Goal: Task Accomplishment & Management: Use online tool/utility

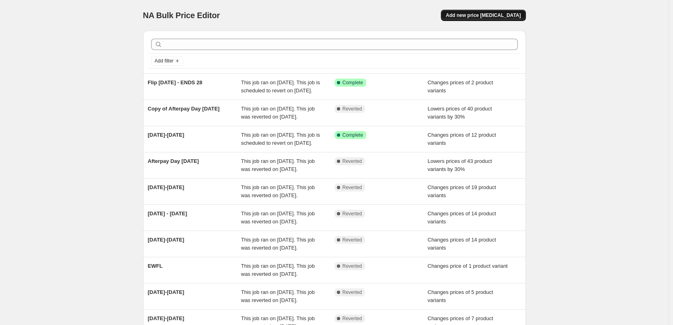
click at [479, 14] on span "Add new price change job" at bounding box center [483, 15] width 75 height 6
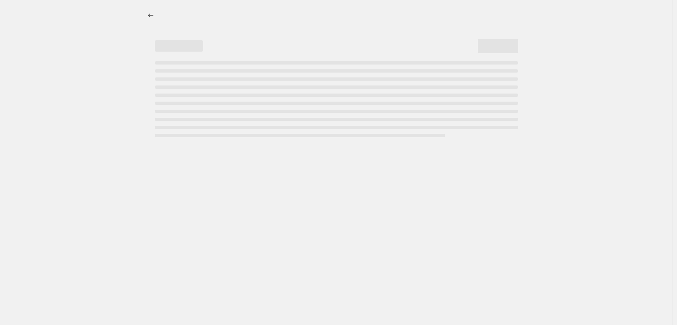
select select "percentage"
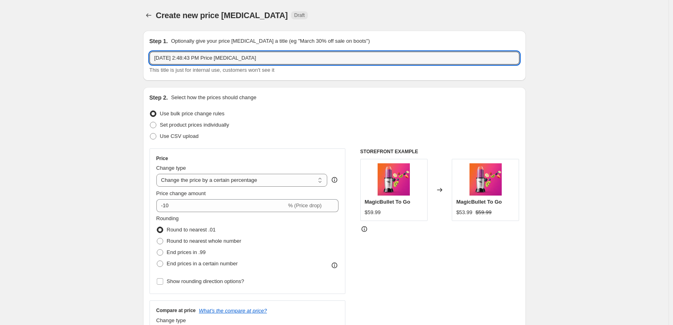
drag, startPoint x: 250, startPoint y: 58, endPoint x: 58, endPoint y: 56, distance: 191.9
type input "29 August - 4 September"
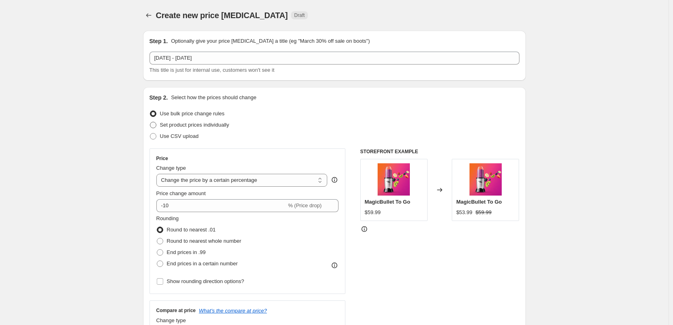
click at [222, 128] on span "Set product prices individually" at bounding box center [194, 125] width 69 height 8
click at [150, 122] on input "Set product prices individually" at bounding box center [150, 122] width 0 height 0
radio input "true"
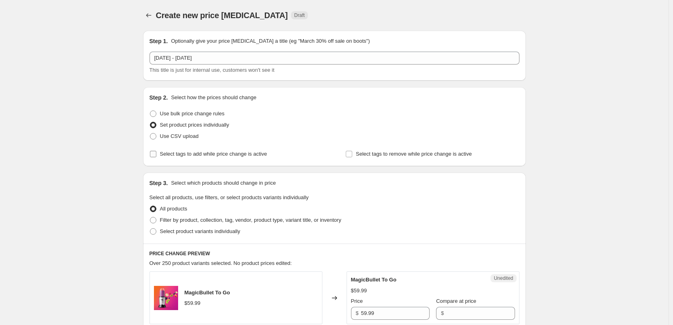
click at [212, 154] on span "Select tags to add while price change is active" at bounding box center [213, 154] width 107 height 6
click at [156, 154] on input "Select tags to add while price change is active" at bounding box center [153, 154] width 6 height 6
checkbox input "true"
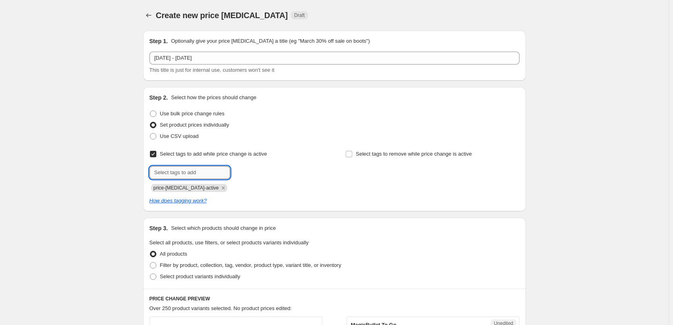
click at [188, 172] on input "text" at bounding box center [190, 172] width 81 height 13
type input "sale"
click at [246, 174] on b "Add" at bounding box center [241, 172] width 9 height 6
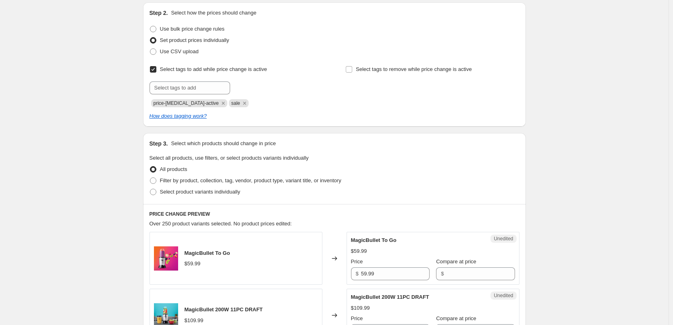
scroll to position [161, 0]
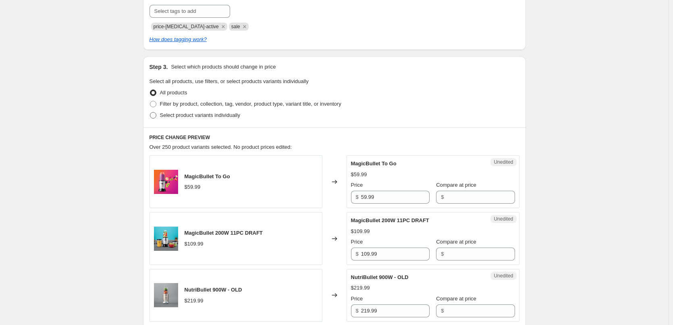
click at [208, 120] on label "Select product variants individually" at bounding box center [195, 115] width 91 height 11
click at [150, 112] on input "Select product variants individually" at bounding box center [150, 112] width 0 height 0
radio input "true"
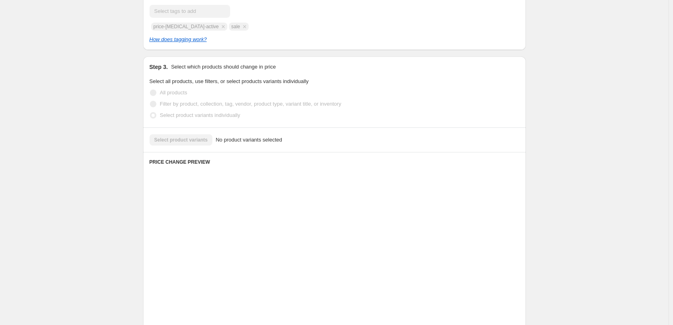
scroll to position [144, 0]
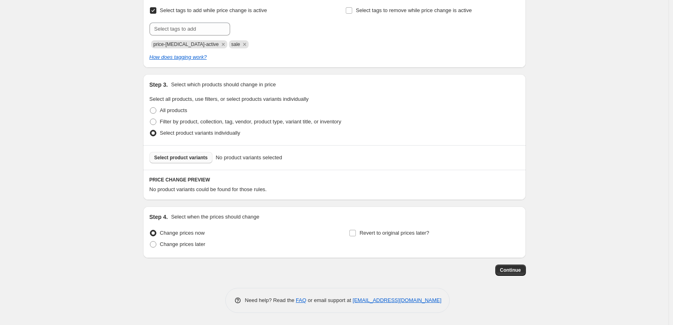
click at [193, 162] on button "Select product variants" at bounding box center [181, 157] width 63 height 11
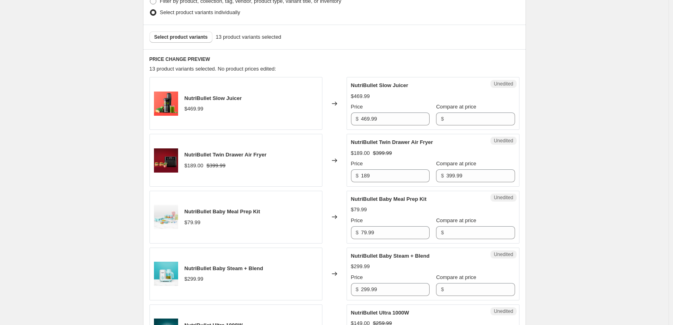
scroll to position [264, 0]
drag, startPoint x: 385, startPoint y: 119, endPoint x: 315, endPoint y: 119, distance: 70.1
click at [315, 119] on div "NutriBullet Slow Juicer $469.99 Changed to Unedited NutriBullet Slow Juicer $46…" at bounding box center [335, 103] width 370 height 53
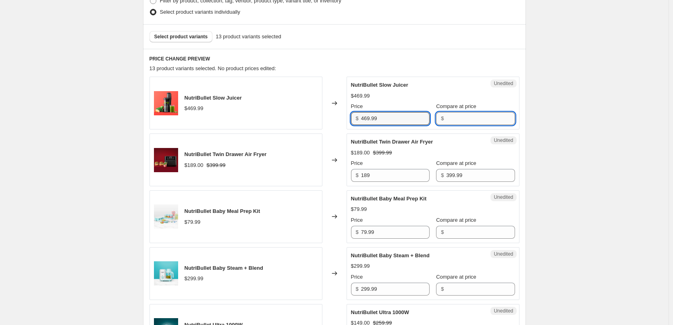
click at [476, 125] on input "Compare at price" at bounding box center [480, 118] width 69 height 13
paste input "469.99"
type input "469.99"
drag, startPoint x: 368, startPoint y: 119, endPoint x: 323, endPoint y: 112, distance: 46.1
click at [327, 112] on div "NutriBullet Slow Juicer $469.99 Changed to Success Edited NutriBullet Slow Juic…" at bounding box center [335, 103] width 370 height 53
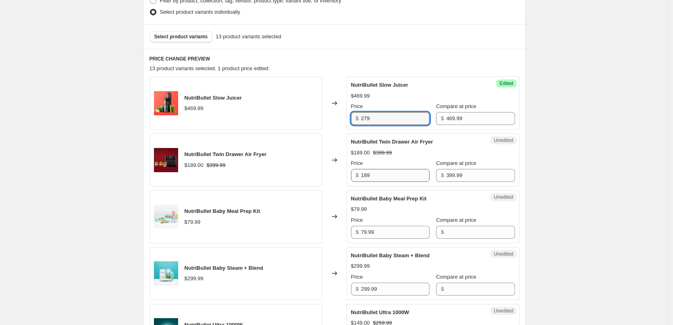
type input "279"
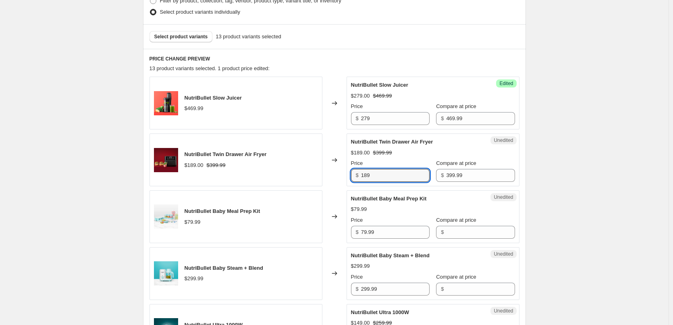
drag, startPoint x: 381, startPoint y: 179, endPoint x: 335, endPoint y: 178, distance: 46.8
click at [338, 179] on div "NutriBullet Twin Drawer Air Fryer $189.00 $399.99 Changed to Unedited NutriBull…" at bounding box center [335, 159] width 370 height 53
type input "199"
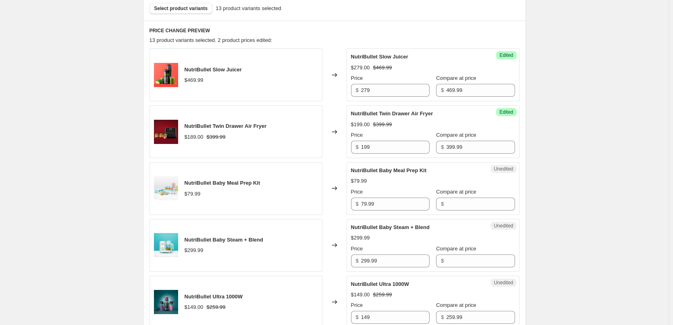
scroll to position [305, 0]
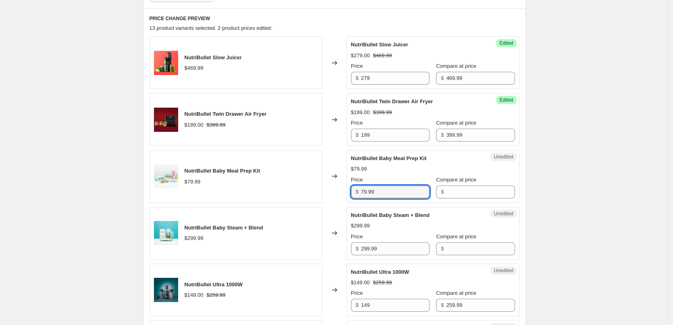
drag, startPoint x: 354, startPoint y: 192, endPoint x: 324, endPoint y: 190, distance: 29.5
click at [324, 190] on div "NutriBullet Baby Meal Prep Kit $79.99 Changed to Unedited NutriBullet Baby Meal…" at bounding box center [335, 176] width 370 height 53
click at [457, 191] on input "Compare at price" at bounding box center [480, 191] width 69 height 13
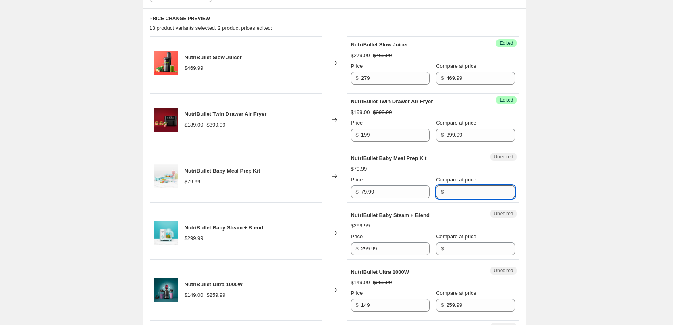
paste input "79.99"
type input "79.99"
drag, startPoint x: 322, startPoint y: 189, endPoint x: 312, endPoint y: 190, distance: 9.7
click at [313, 189] on div "NutriBullet Baby Meal Prep Kit $79.99 Changed to Unedited NutriBullet Baby Meal…" at bounding box center [335, 176] width 370 height 53
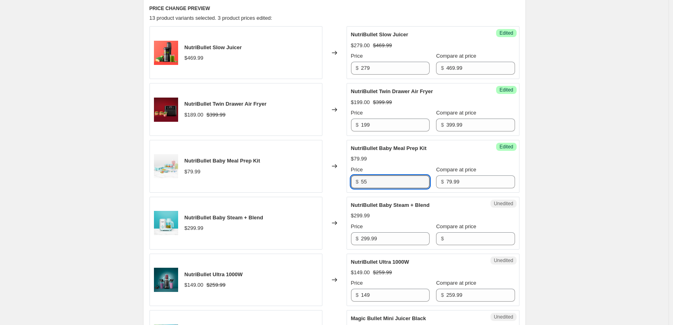
scroll to position [345, 0]
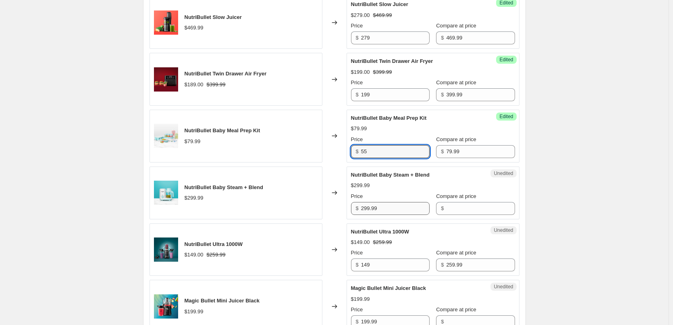
type input "55"
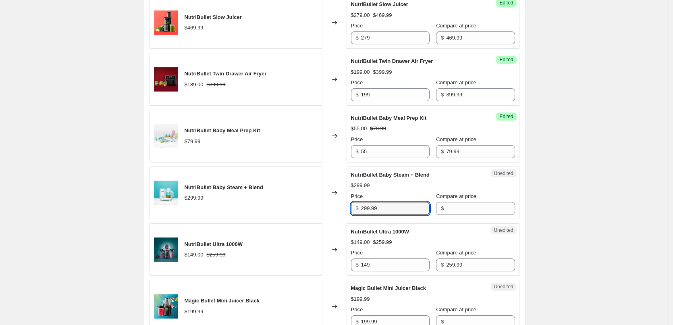
drag, startPoint x: 384, startPoint y: 208, endPoint x: 335, endPoint y: 206, distance: 48.8
click at [337, 206] on div "NutriBullet Baby Steam + Blend $299.99 Changed to Unedited NutriBullet Baby Ste…" at bounding box center [335, 193] width 370 height 53
click at [461, 209] on input "Compare at price" at bounding box center [480, 208] width 69 height 13
paste input "299.99"
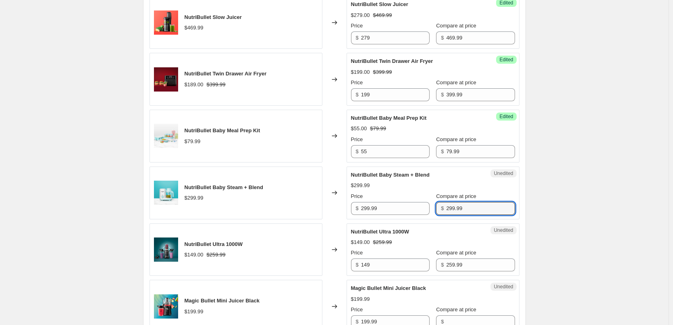
type input "299.99"
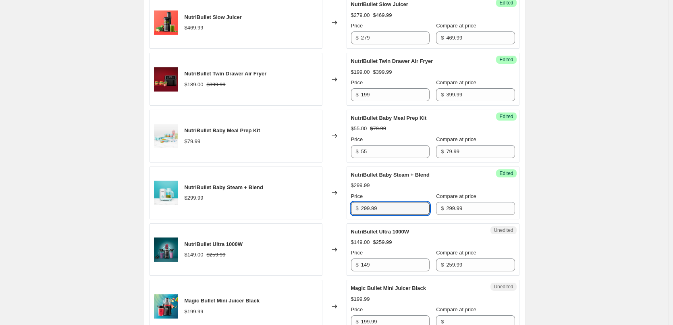
drag, startPoint x: 397, startPoint y: 208, endPoint x: 312, endPoint y: 205, distance: 85.1
click at [314, 208] on div "NutriBullet Baby Steam + Blend $299.99 Changed to Success Edited NutriBullet Ba…" at bounding box center [335, 193] width 370 height 53
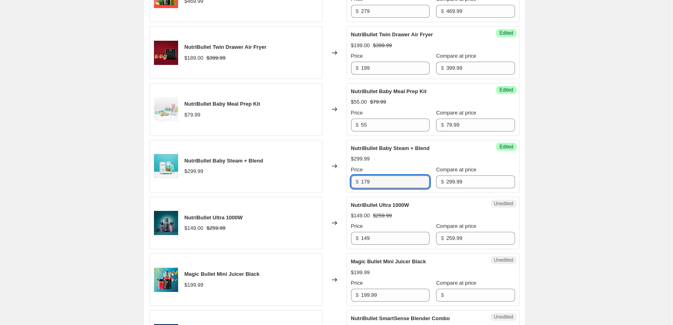
scroll to position [426, 0]
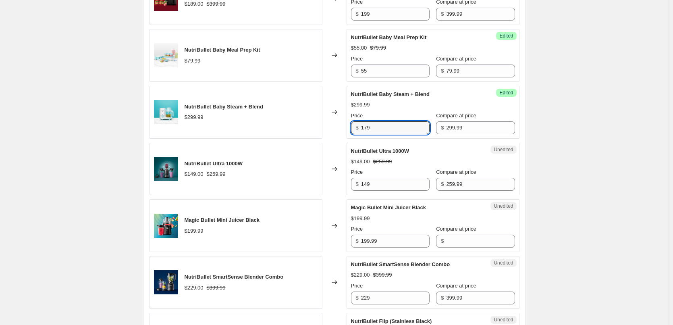
type input "179"
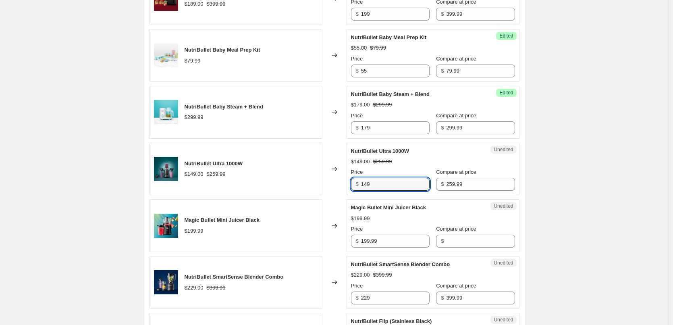
drag, startPoint x: 381, startPoint y: 185, endPoint x: 315, endPoint y: 183, distance: 65.4
click at [315, 182] on div "NutriBullet Ultra 1000W $149.00 $259.99 Changed to Unedited NutriBullet Ultra 1…" at bounding box center [335, 169] width 370 height 53
type input "159"
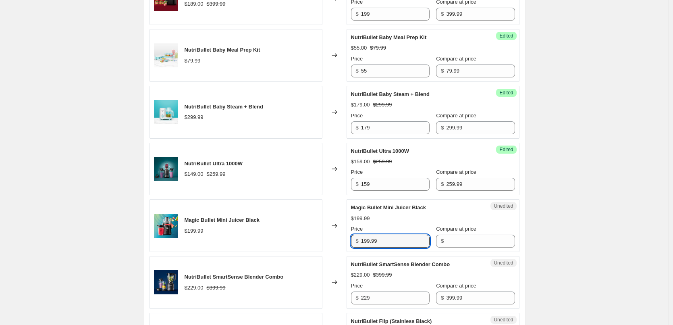
drag, startPoint x: 387, startPoint y: 241, endPoint x: 324, endPoint y: 238, distance: 62.9
click at [324, 238] on div "Magic Bullet Mini Juicer Black $199.99 Changed to Unedited Magic Bullet Mini Ju…" at bounding box center [335, 225] width 370 height 53
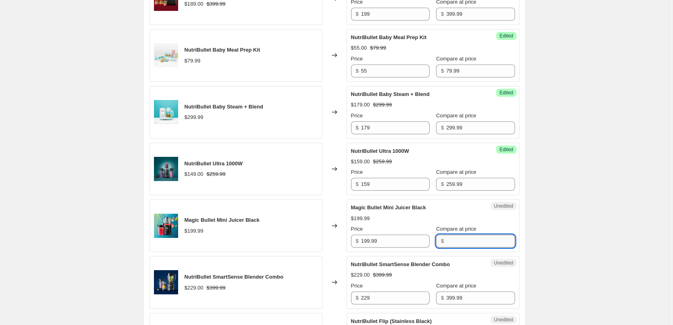
click at [463, 241] on input "Compare at price" at bounding box center [480, 241] width 69 height 13
paste input "199.99"
type input "199.99"
drag, startPoint x: 332, startPoint y: 240, endPoint x: 314, endPoint y: 236, distance: 17.7
click at [324, 238] on div "Magic Bullet Mini Juicer Black $199.99 Changed to Unedited Magic Bullet Mini Ju…" at bounding box center [335, 225] width 370 height 53
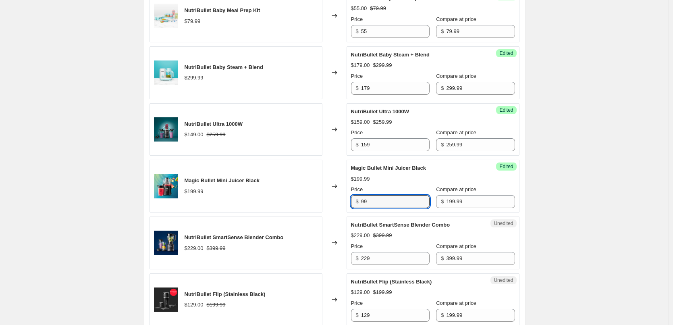
scroll to position [506, 0]
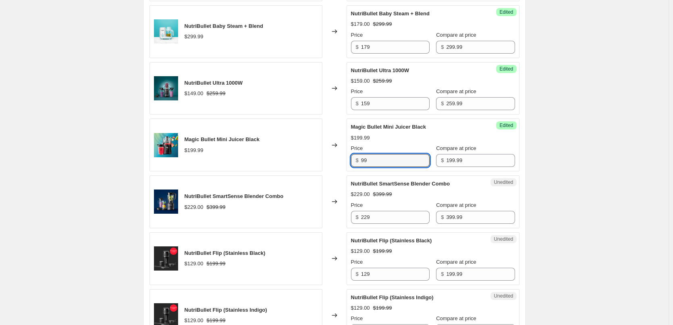
type input "99"
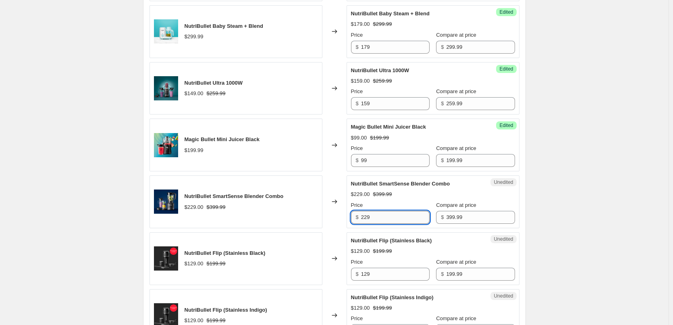
click at [368, 217] on input "229" at bounding box center [395, 217] width 69 height 13
type input "239"
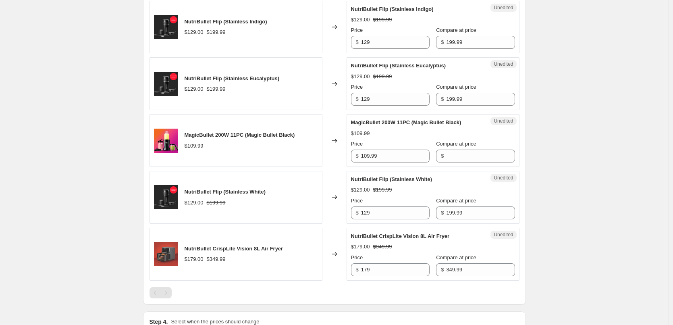
scroll to position [829, 0]
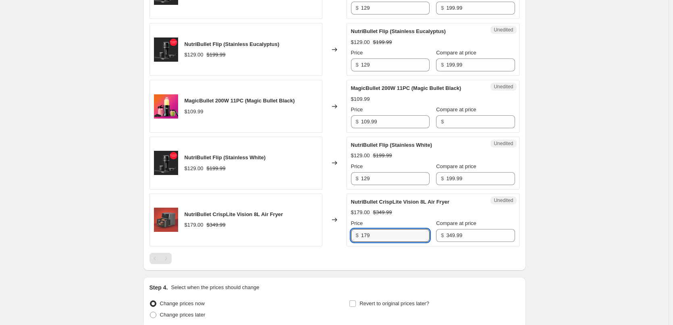
drag, startPoint x: 393, startPoint y: 234, endPoint x: 294, endPoint y: 236, distance: 98.8
click at [294, 236] on div "NutriBullet CrispLite Vision 8L Air Fryer $179.00 $349.99 Changed to Unedited N…" at bounding box center [335, 220] width 370 height 53
type input "169"
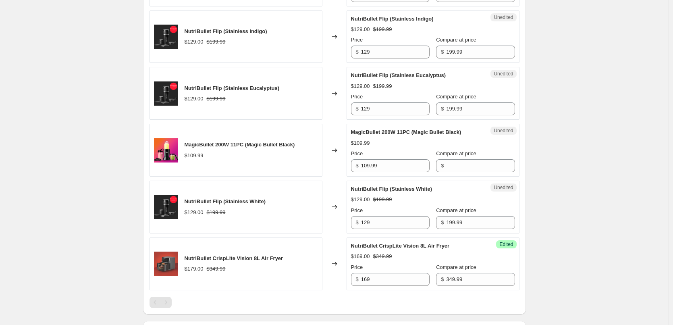
scroll to position [789, 0]
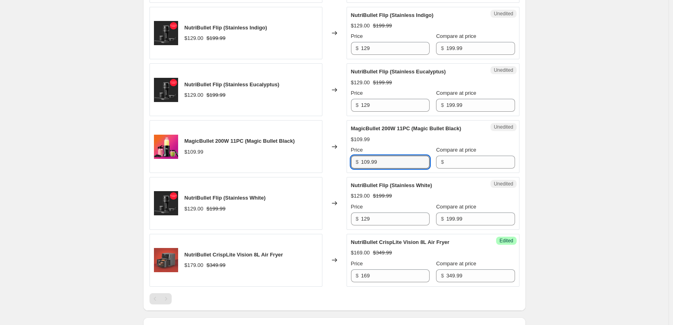
drag, startPoint x: 350, startPoint y: 165, endPoint x: 340, endPoint y: 165, distance: 10.1
click at [345, 165] on div "MagicBullet 200W 11PC (Magic Bullet Black) $109.99 Changed to Unedited MagicBul…" at bounding box center [335, 146] width 370 height 53
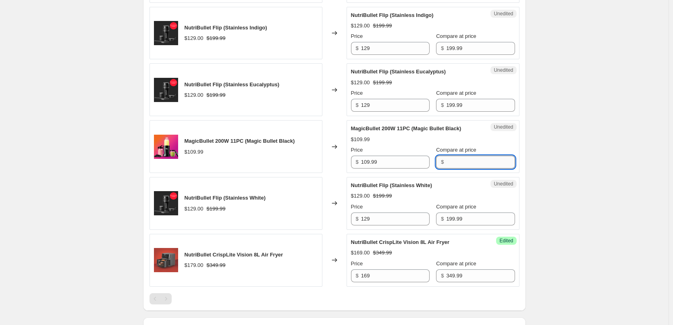
click at [463, 164] on input "Compare at price" at bounding box center [480, 162] width 69 height 13
paste input "109.99"
type input "109.99"
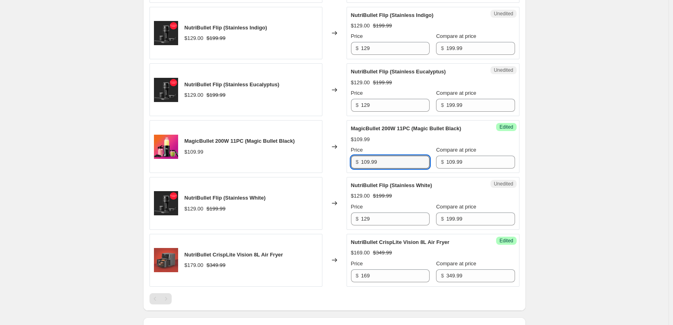
drag, startPoint x: 388, startPoint y: 162, endPoint x: 330, endPoint y: 162, distance: 58.5
click at [333, 162] on div "MagicBullet 200W 11PC (Magic Bullet Black) $109.99 Changed to Success Edited Ma…" at bounding box center [335, 146] width 370 height 53
type input "49"
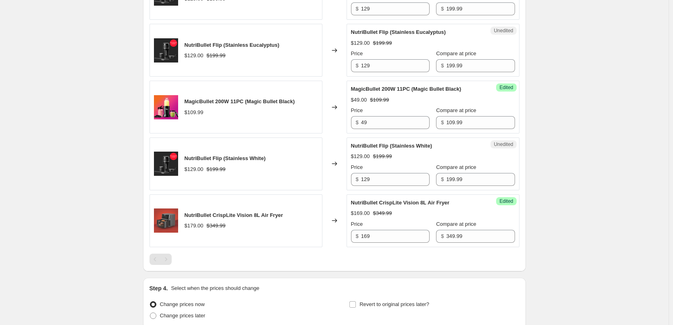
scroll to position [899, 0]
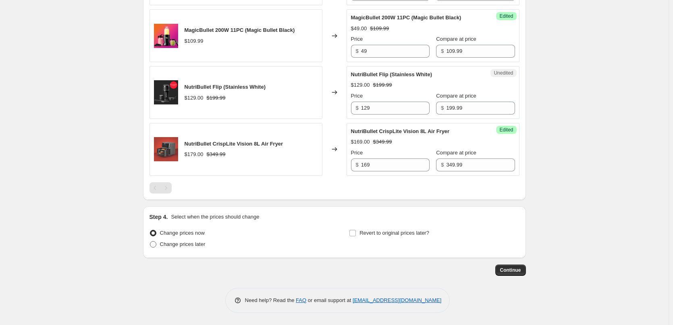
click at [183, 244] on span "Change prices later" at bounding box center [183, 244] width 46 height 6
click at [150, 241] on input "Change prices later" at bounding box center [150, 241] width 0 height 0
radio input "true"
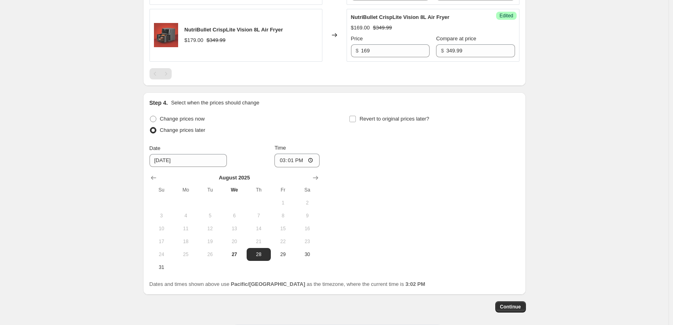
scroll to position [1020, 0]
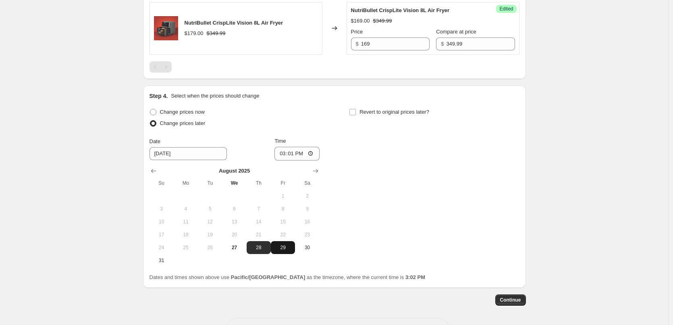
click at [283, 252] on button "29" at bounding box center [283, 247] width 24 height 13
type input "8/29/2025"
click at [282, 154] on input "15:01" at bounding box center [297, 154] width 45 height 14
type input "00:05"
click at [354, 110] on input "Revert to original prices later?" at bounding box center [353, 112] width 6 height 6
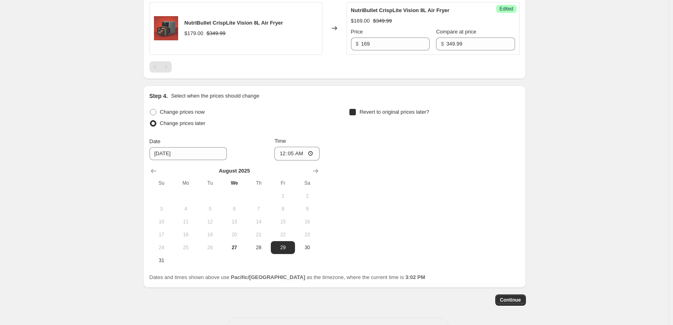
checkbox input "true"
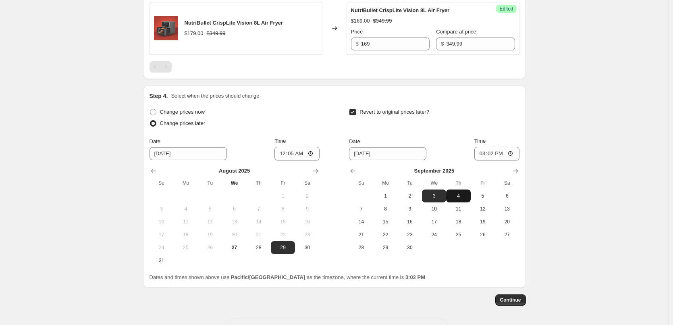
click at [467, 199] on span "4" at bounding box center [459, 196] width 18 height 6
type input "9/4/2025"
click at [484, 154] on input "15:02" at bounding box center [497, 154] width 45 height 14
type input "23:57"
click at [508, 298] on span "Continue" at bounding box center [510, 300] width 21 height 6
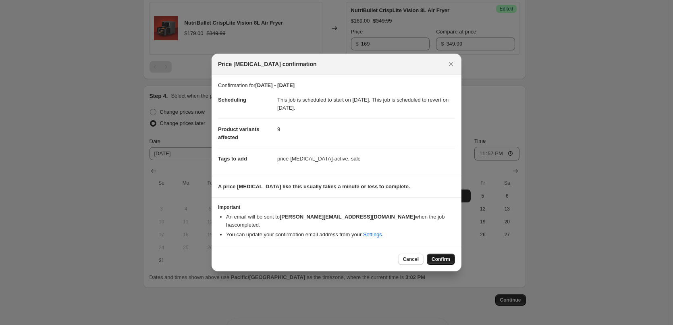
click at [443, 256] on span "Confirm" at bounding box center [441, 259] width 19 height 6
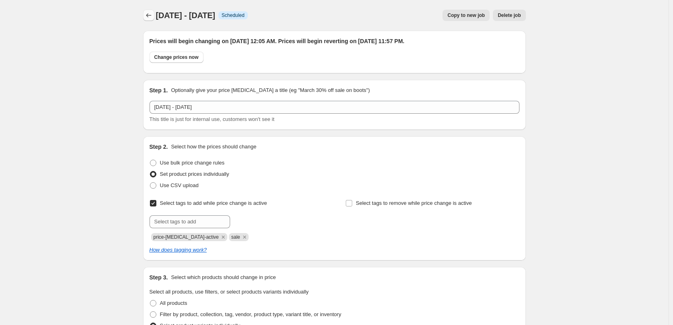
click at [153, 16] on icon "Price change jobs" at bounding box center [149, 15] width 8 height 8
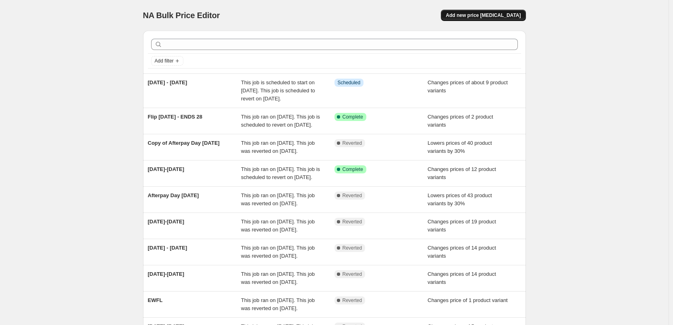
click at [509, 19] on button "Add new price change job" at bounding box center [483, 15] width 85 height 11
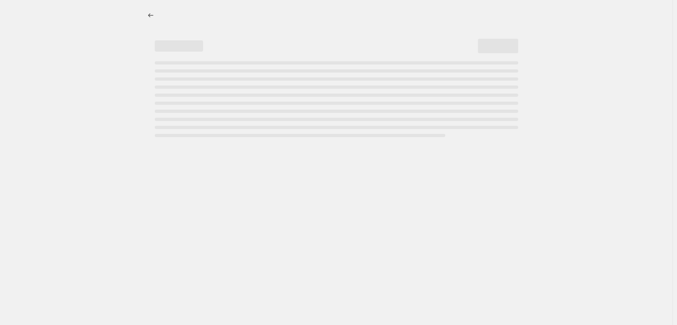
select select "percentage"
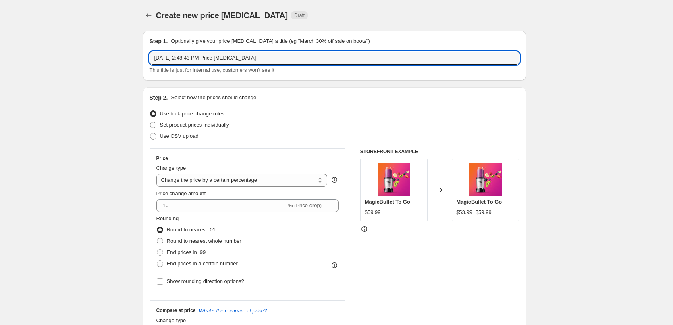
drag, startPoint x: 261, startPoint y: 61, endPoint x: 117, endPoint y: 65, distance: 144.0
type input "Potable Blenders Sale"
click at [198, 129] on label "Set product prices individually" at bounding box center [190, 124] width 80 height 11
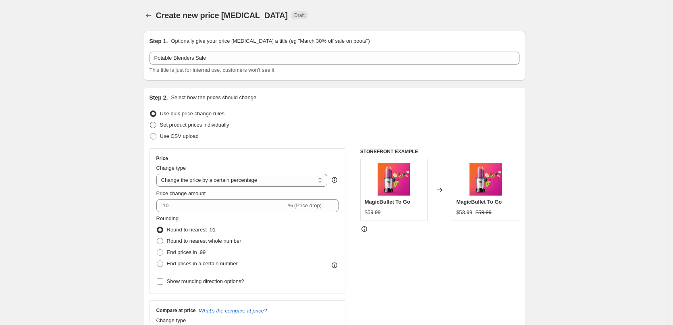
click at [171, 122] on span "Set product prices individually" at bounding box center [194, 125] width 69 height 6
click at [150, 122] on input "Set product prices individually" at bounding box center [150, 122] width 0 height 0
radio input "true"
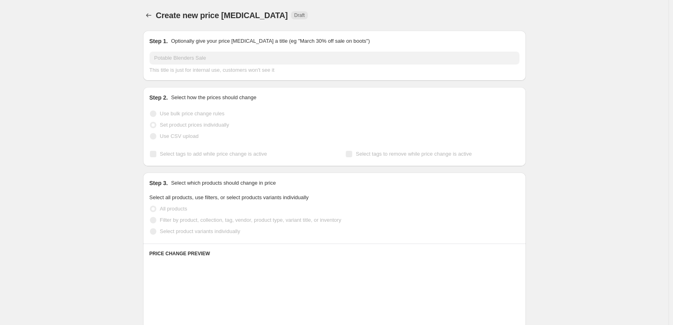
scroll to position [40, 0]
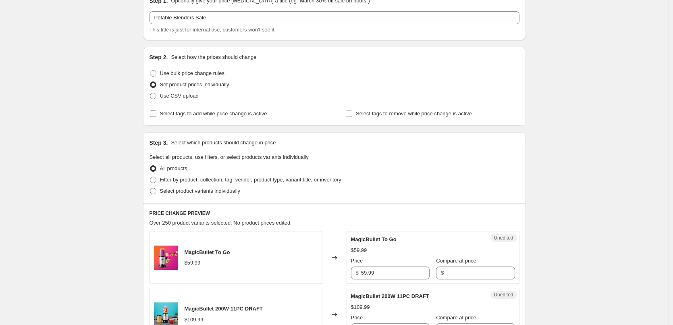
click at [165, 114] on span "Select tags to add while price change is active" at bounding box center [213, 113] width 107 height 6
click at [156, 114] on input "Select tags to add while price change is active" at bounding box center [153, 113] width 6 height 6
checkbox input "true"
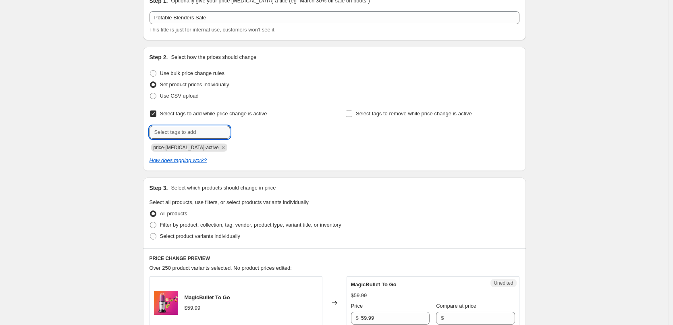
click at [183, 129] on input "text" at bounding box center [190, 132] width 81 height 13
type input "sale"
click at [244, 135] on button "Add sale" at bounding box center [247, 131] width 30 height 11
click at [221, 237] on span "Select product variants individually" at bounding box center [200, 236] width 80 height 6
click at [150, 233] on input "Select product variants individually" at bounding box center [150, 233] width 0 height 0
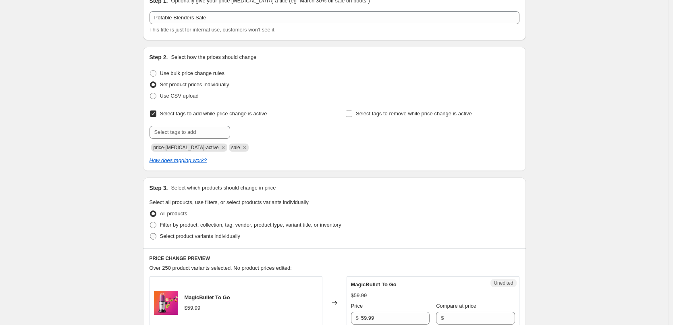
radio input "true"
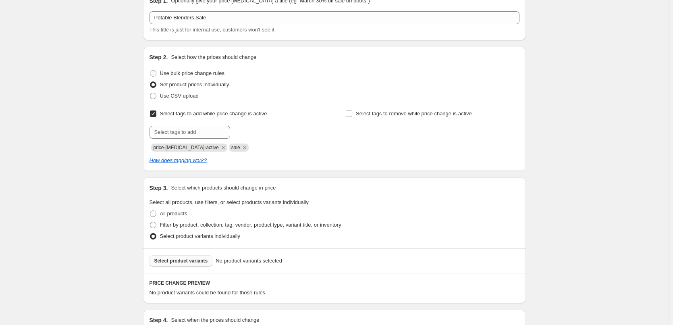
click at [187, 261] on span "Select product variants" at bounding box center [181, 261] width 54 height 6
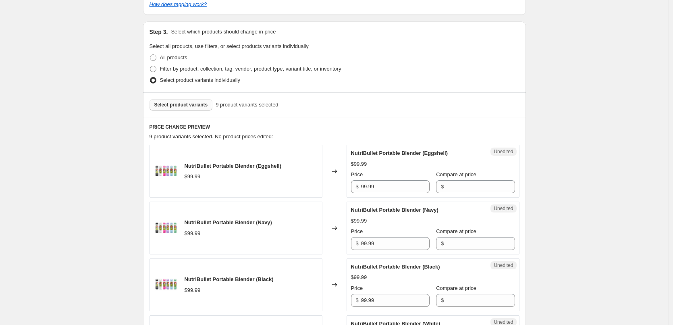
scroll to position [242, 0]
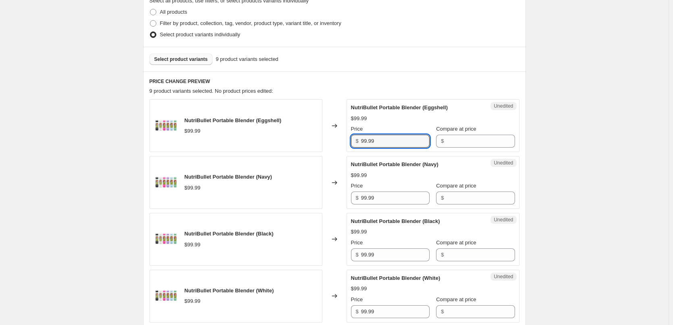
drag, startPoint x: 351, startPoint y: 145, endPoint x: 325, endPoint y: 146, distance: 25.4
click at [327, 146] on div "NutriBullet Portable Blender (Eggshell) $99.99 Changed to Unedited NutriBullet …" at bounding box center [335, 125] width 370 height 53
click at [481, 135] on div "Compare at price $" at bounding box center [475, 136] width 79 height 23
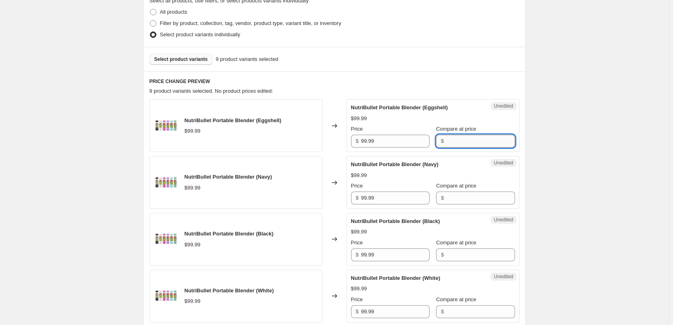
click at [480, 137] on input "Compare at price" at bounding box center [480, 141] width 69 height 13
paste input "99.99"
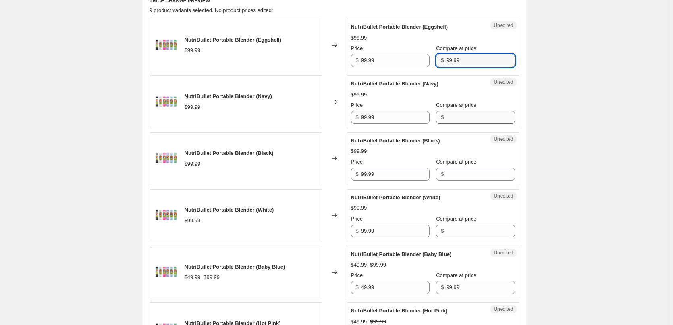
type input "99.99"
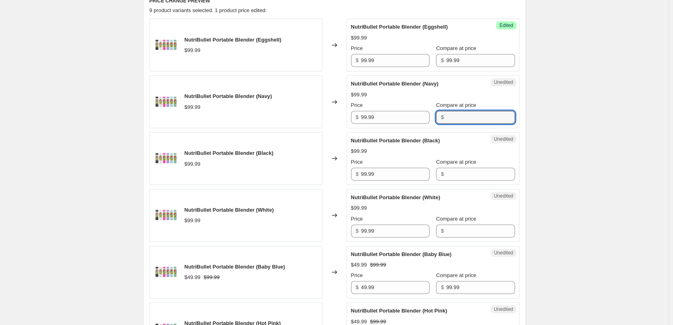
drag, startPoint x: 456, startPoint y: 119, endPoint x: 458, endPoint y: 124, distance: 5.6
click at [456, 119] on input "Compare at price" at bounding box center [480, 117] width 69 height 13
paste input "99.99"
type input "99.99"
click at [453, 172] on input "Compare at price" at bounding box center [480, 174] width 69 height 13
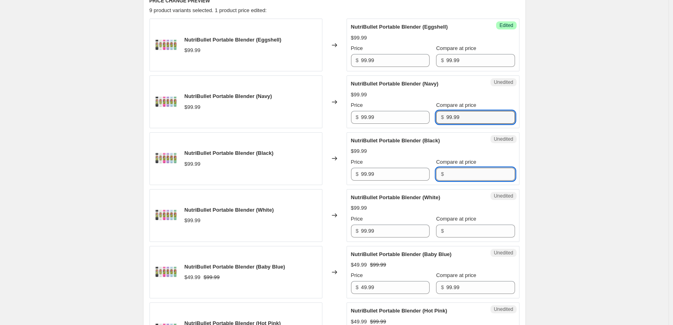
paste input "99.99"
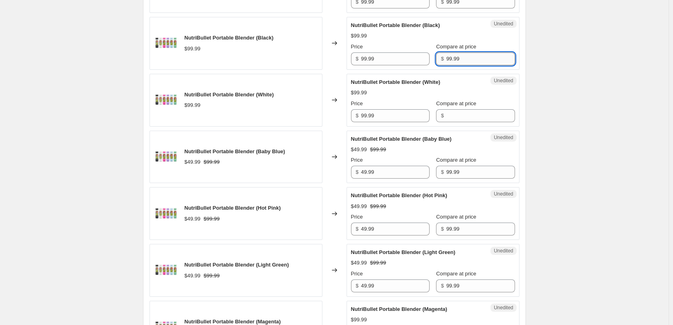
scroll to position [443, 0]
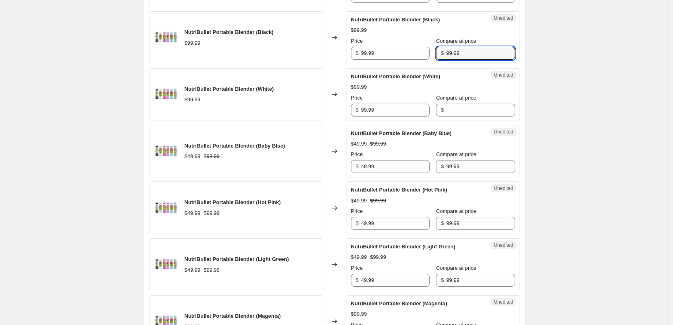
type input "99.99"
click at [456, 102] on label "Compare at price" at bounding box center [456, 98] width 40 height 8
click at [456, 104] on input "Compare at price" at bounding box center [480, 110] width 69 height 13
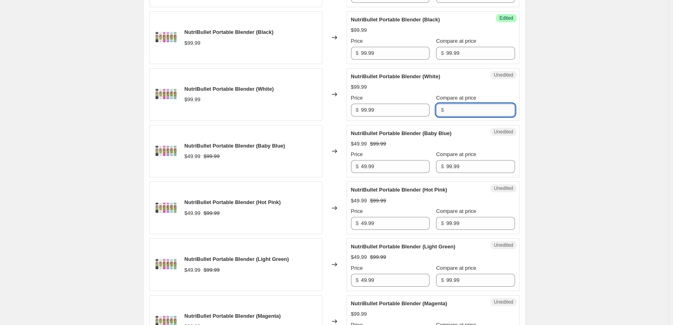
paste input "99.99"
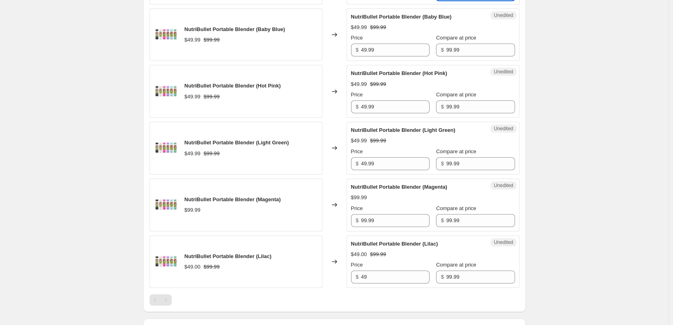
scroll to position [564, 0]
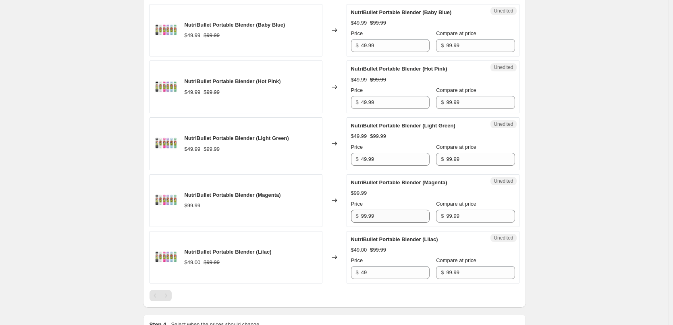
type input "99.99"
drag, startPoint x: 384, startPoint y: 219, endPoint x: 335, endPoint y: 220, distance: 49.6
click at [335, 221] on div "NutriBullet Portable Blender (Magenta) $99.99 Changed to Unedited NutriBullet P…" at bounding box center [335, 200] width 370 height 53
type input "49"
drag, startPoint x: 387, startPoint y: 158, endPoint x: 335, endPoint y: 153, distance: 52.6
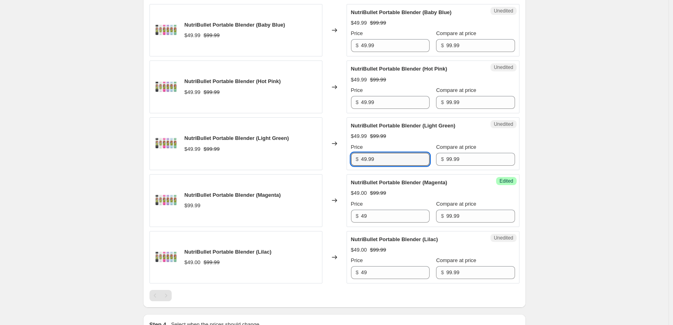
click at [335, 153] on div "NutriBullet Portable Blender (Light Green) $49.99 $99.99 Changed to Unedited Nu…" at bounding box center [335, 143] width 370 height 53
type input "49"
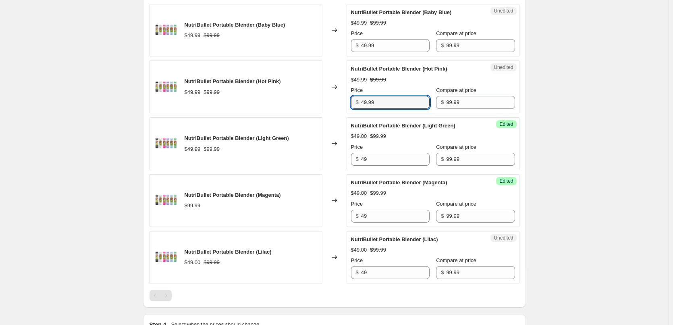
drag, startPoint x: 391, startPoint y: 104, endPoint x: 324, endPoint y: 106, distance: 67.0
click at [331, 104] on div "NutriBullet Portable Blender (Hot Pink) $49.99 $99.99 Changed to Unedited Nutri…" at bounding box center [335, 86] width 370 height 53
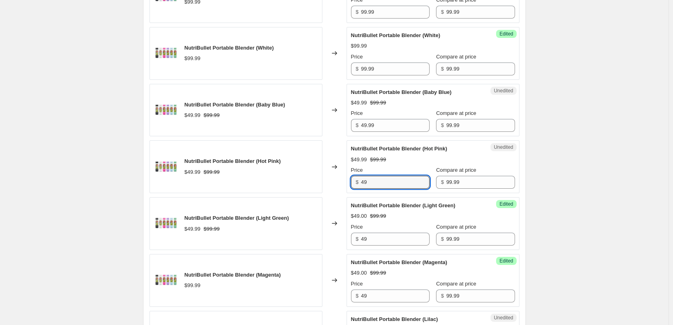
scroll to position [484, 0]
drag, startPoint x: 374, startPoint y: 182, endPoint x: 347, endPoint y: 185, distance: 26.8
click at [347, 185] on div "NutriBullet Portable Blender (Hot Pink) $49.99 $99.99 Changed to Unedited Nutri…" at bounding box center [335, 167] width 370 height 53
type input "49"
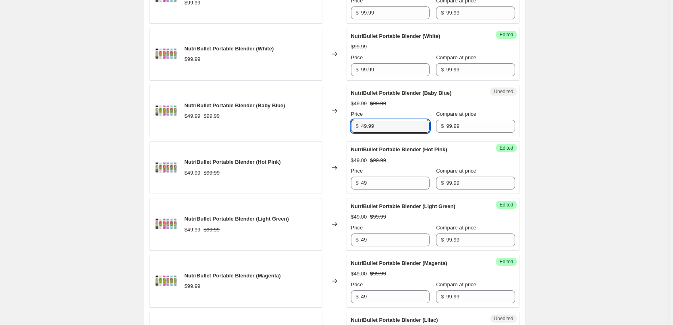
drag, startPoint x: 391, startPoint y: 130, endPoint x: 349, endPoint y: 122, distance: 43.0
click at [352, 122] on div "Unedited NutriBullet Portable Blender (Baby Blue) $49.99 $99.99 Price $ 49.99 C…" at bounding box center [433, 111] width 173 height 53
paste input "text"
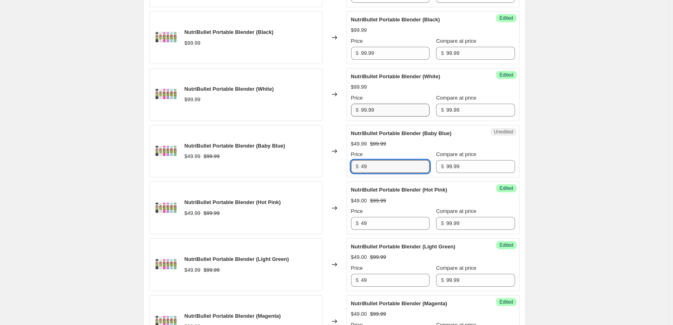
type input "49"
drag, startPoint x: 381, startPoint y: 113, endPoint x: 348, endPoint y: 110, distance: 33.2
click at [348, 110] on div "NutriBullet Portable Blender (White) $99.99 Changed to Success Edited NutriBull…" at bounding box center [335, 94] width 370 height 53
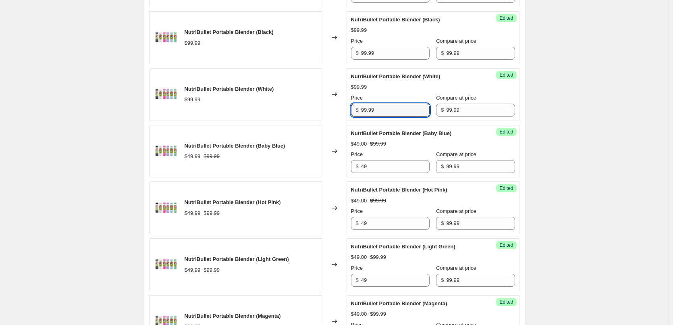
paste input "4"
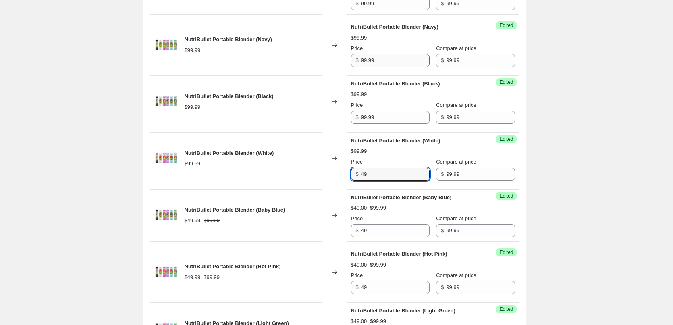
scroll to position [323, 0]
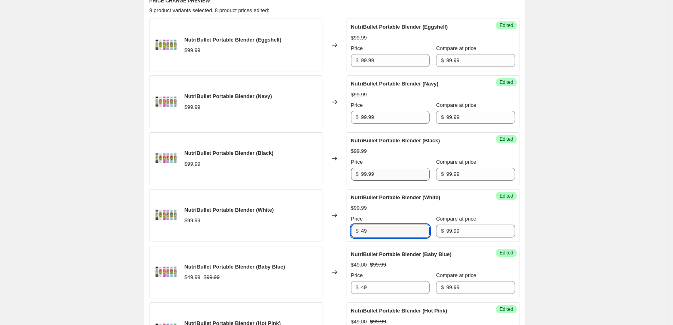
type input "49"
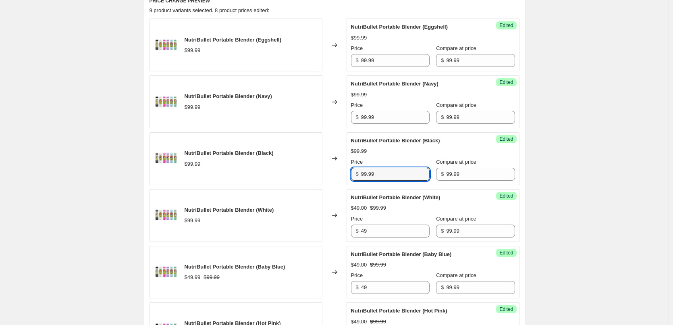
drag, startPoint x: 380, startPoint y: 171, endPoint x: 348, endPoint y: 177, distance: 31.9
click at [348, 177] on div "Success Edited NutriBullet Portable Blender (Black) $99.99 Price $ 99.99 Compar…" at bounding box center [433, 158] width 173 height 53
paste input "4"
type input "49"
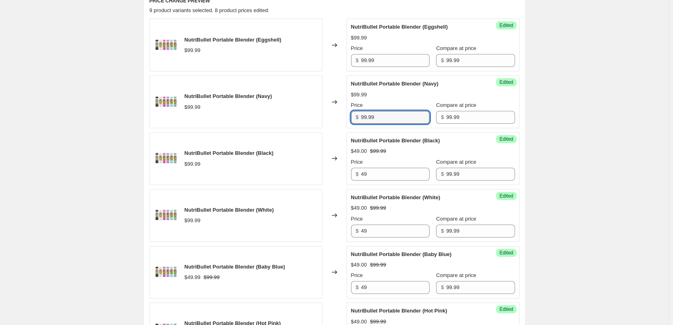
drag, startPoint x: 384, startPoint y: 117, endPoint x: 346, endPoint y: 117, distance: 38.3
click at [346, 117] on div "NutriBullet Portable Blender (Navy) $99.99 Changed to Success Edited NutriBulle…" at bounding box center [335, 101] width 370 height 53
paste input "4"
type input "49"
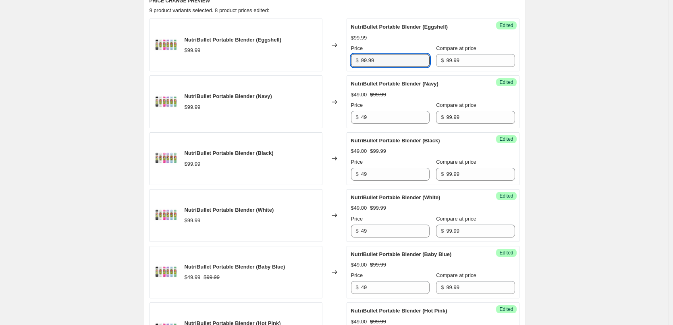
drag, startPoint x: 383, startPoint y: 60, endPoint x: 343, endPoint y: 60, distance: 39.5
click at [343, 60] on div "NutriBullet Portable Blender (Eggshell) $99.99 Changed to Success Edited NutriB…" at bounding box center [335, 45] width 370 height 53
paste input "4"
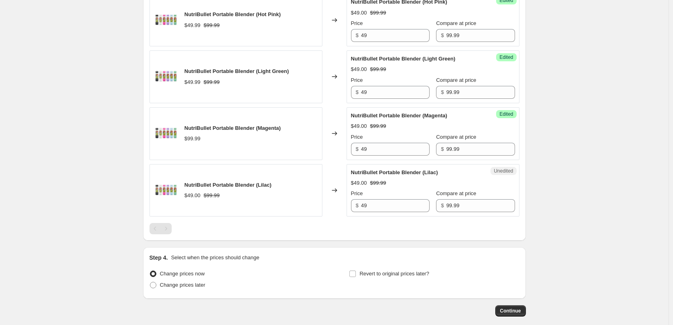
scroll to position [672, 0]
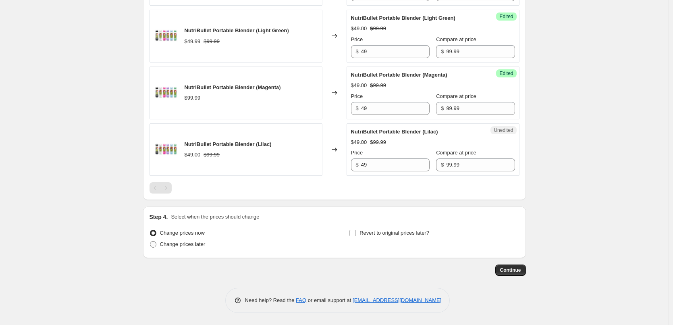
type input "49"
click at [199, 243] on span "Change prices later" at bounding box center [183, 244] width 46 height 6
click at [150, 241] on input "Change prices later" at bounding box center [150, 241] width 0 height 0
radio input "true"
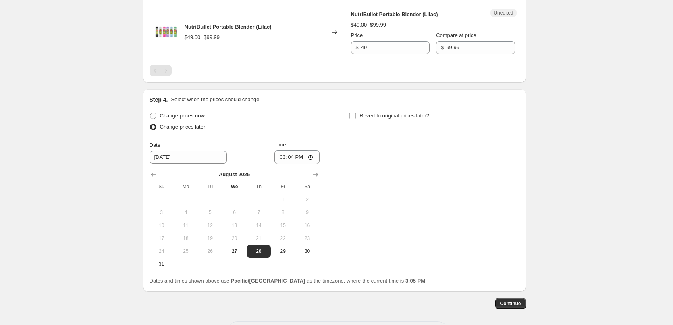
scroll to position [793, 0]
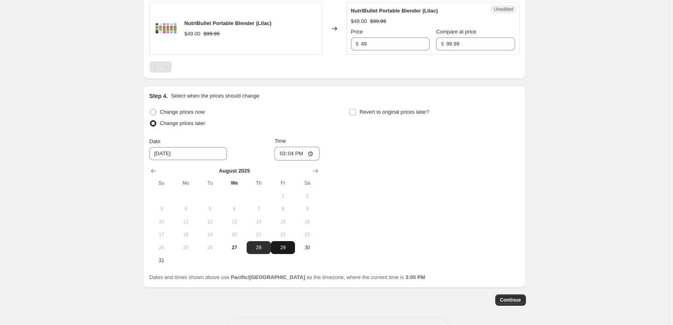
click at [281, 246] on span "29" at bounding box center [283, 247] width 18 height 6
type input "8/29/2025"
click at [284, 153] on input "15:04" at bounding box center [297, 154] width 45 height 14
type input "00:05"
click at [356, 112] on input "Revert to original prices later?" at bounding box center [353, 112] width 6 height 6
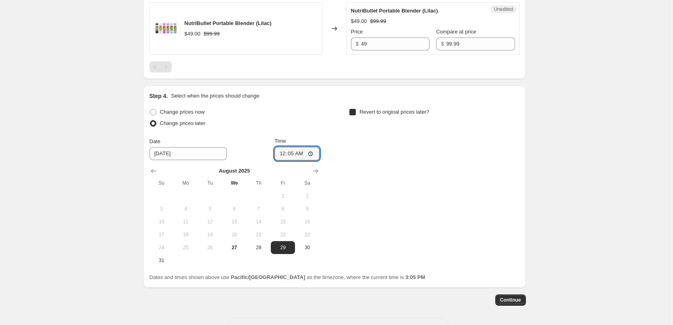
checkbox input "true"
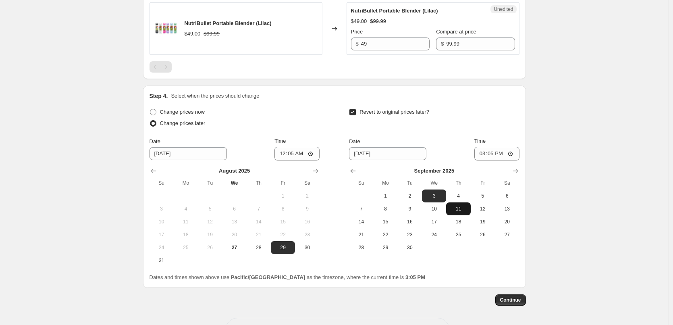
click at [463, 206] on span "11" at bounding box center [459, 209] width 18 height 6
type input "9/11/2025"
click at [481, 152] on input "15:05" at bounding box center [497, 154] width 45 height 14
type input "23:55"
click at [520, 299] on span "Continue" at bounding box center [510, 300] width 21 height 6
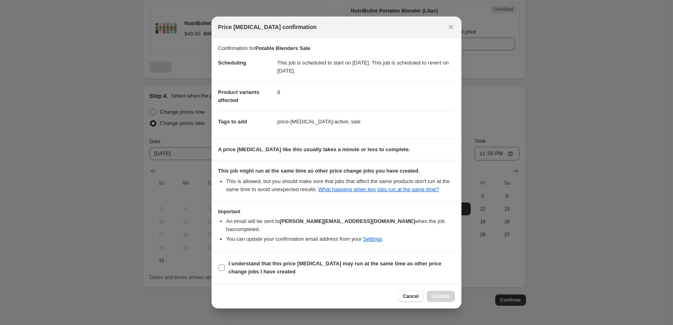
click at [368, 269] on span "I understand that this price change job may run at the same time as other price…" at bounding box center [342, 268] width 227 height 16
click at [225, 269] on input "I understand that this price change job may run at the same time as other price…" at bounding box center [222, 267] width 6 height 6
checkbox input "true"
click at [444, 294] on span "Confirm" at bounding box center [441, 296] width 19 height 6
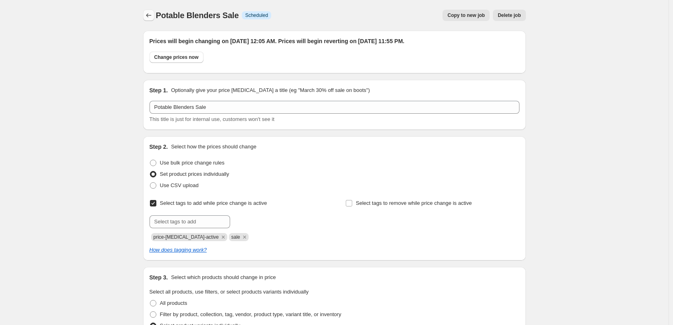
click at [149, 14] on icon "Price change jobs" at bounding box center [149, 15] width 8 height 8
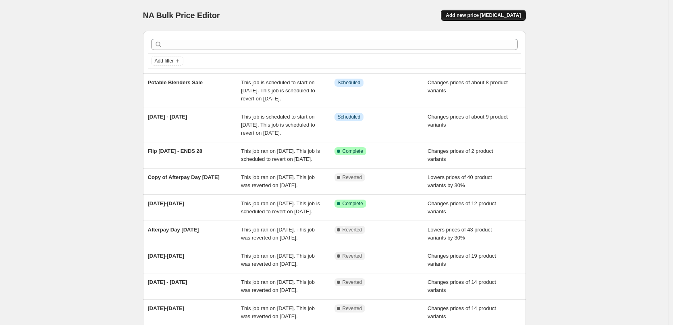
click at [484, 16] on span "Add new price change job" at bounding box center [483, 15] width 75 height 6
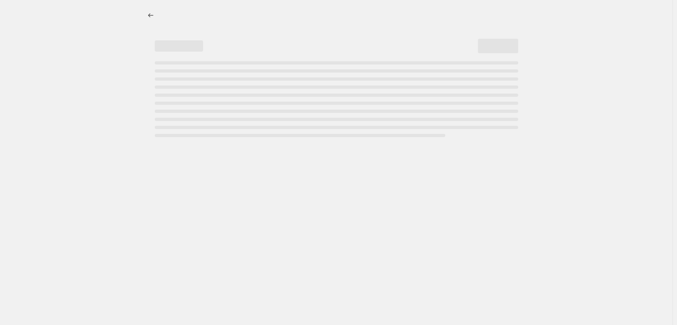
select select "percentage"
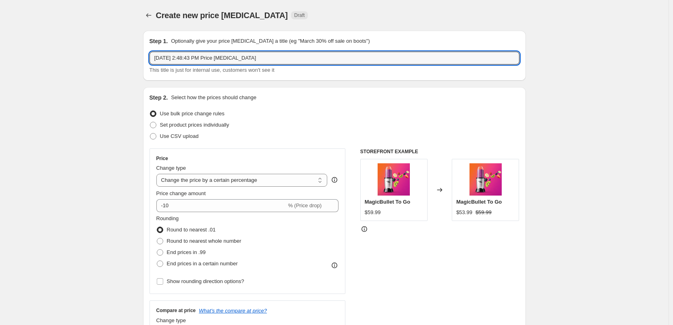
drag, startPoint x: 266, startPoint y: 61, endPoint x: 44, endPoint y: 48, distance: 223.3
type input "5-11 September"
click at [213, 125] on span "Set product prices individually" at bounding box center [194, 125] width 69 height 6
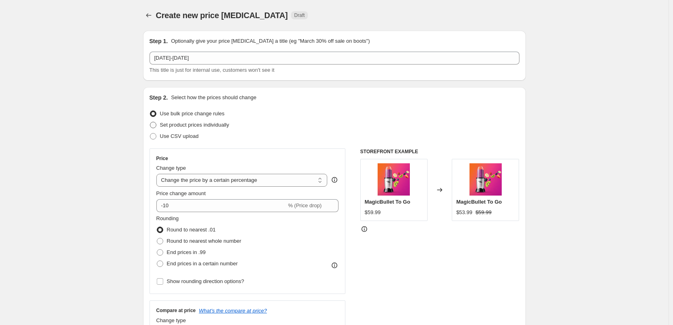
click at [221, 125] on span "Set product prices individually" at bounding box center [194, 125] width 69 height 6
click at [150, 122] on input "Set product prices individually" at bounding box center [150, 122] width 0 height 0
radio input "true"
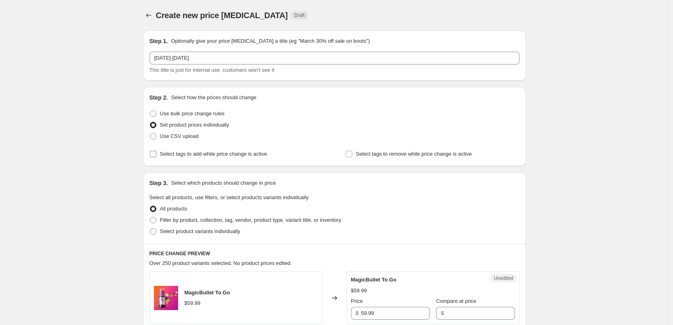
click at [155, 154] on input "Select tags to add while price change is active" at bounding box center [153, 154] width 6 height 6
checkbox input "true"
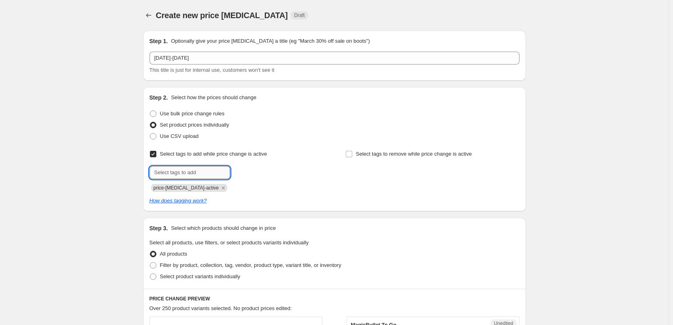
click at [189, 169] on input "text" at bounding box center [190, 172] width 81 height 13
type input "sale"
click at [250, 171] on span "Add sale" at bounding box center [247, 172] width 20 height 6
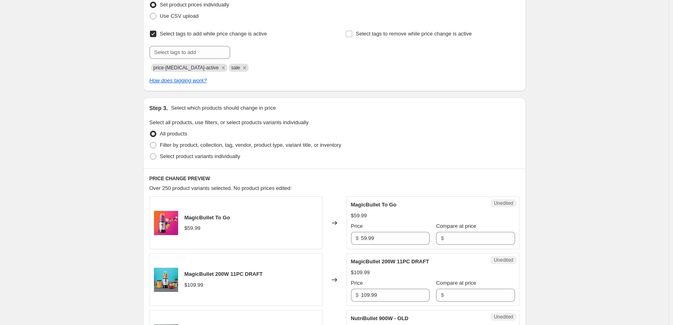
scroll to position [121, 0]
click at [228, 158] on span "Select product variants individually" at bounding box center [200, 155] width 80 height 6
click at [150, 153] on input "Select product variants individually" at bounding box center [150, 152] width 0 height 0
radio input "true"
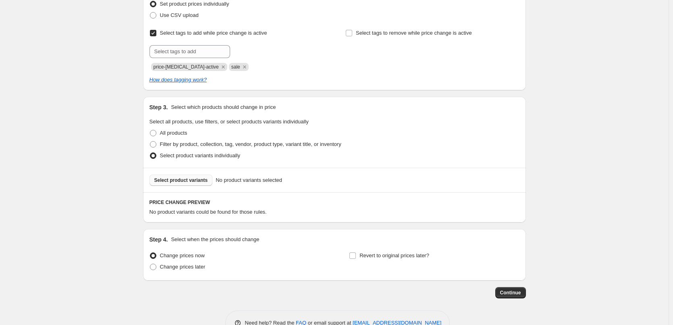
click at [181, 179] on span "Select product variants" at bounding box center [181, 180] width 54 height 6
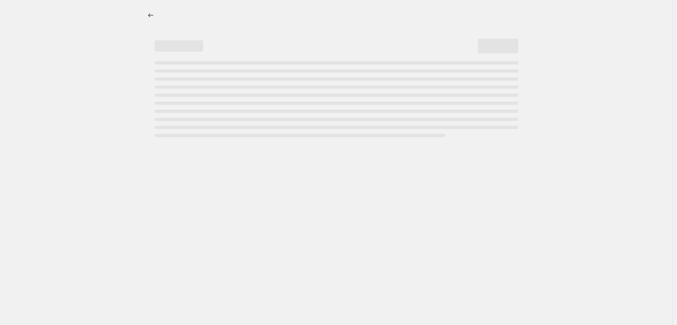
select select "percentage"
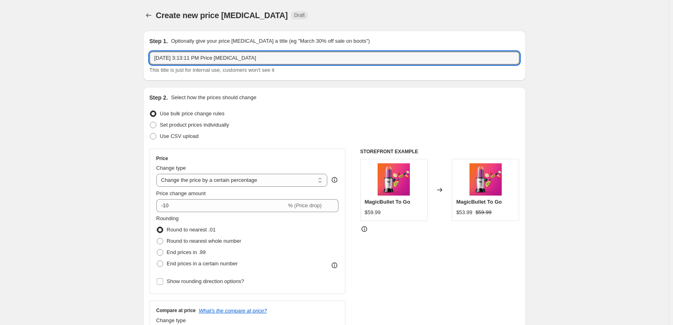
drag, startPoint x: 263, startPoint y: 56, endPoint x: 91, endPoint y: 55, distance: 171.7
type input "5-11 September"
click at [221, 127] on span "Set product prices individually" at bounding box center [194, 125] width 69 height 6
click at [150, 122] on input "Set product prices individually" at bounding box center [150, 122] width 0 height 0
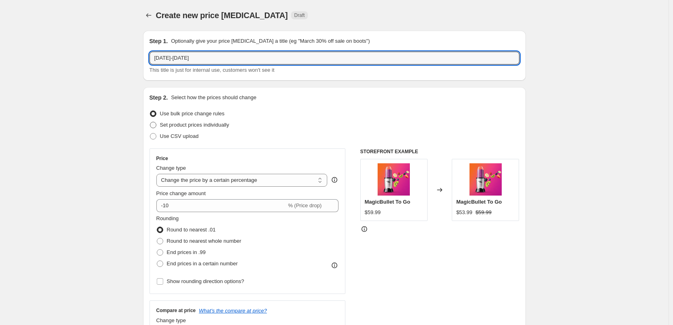
radio input "true"
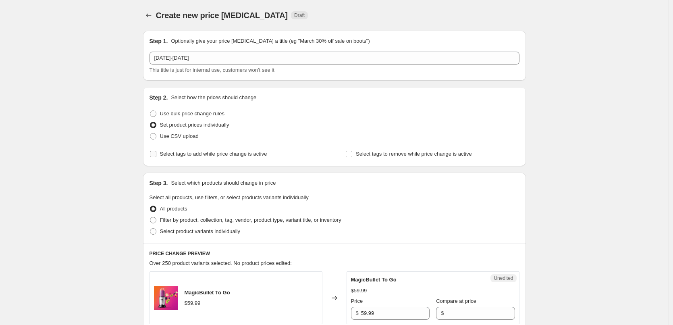
click at [213, 153] on span "Select tags to add while price change is active" at bounding box center [213, 154] width 107 height 6
click at [156, 153] on input "Select tags to add while price change is active" at bounding box center [153, 154] width 6 height 6
checkbox input "true"
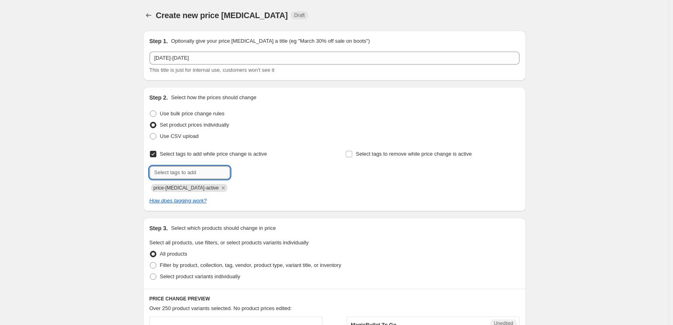
click at [197, 167] on input "text" at bounding box center [190, 172] width 81 height 13
type input "sale"
click at [249, 170] on span "Add sale" at bounding box center [247, 172] width 20 height 6
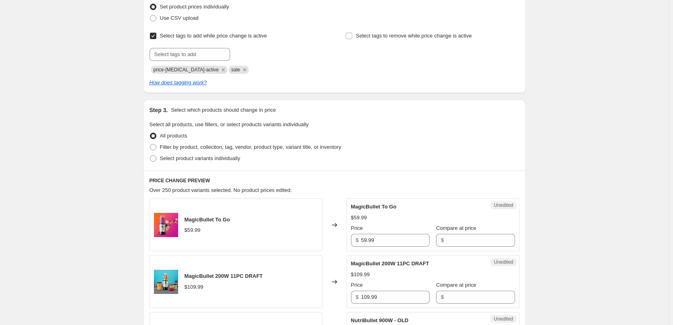
scroll to position [121, 0]
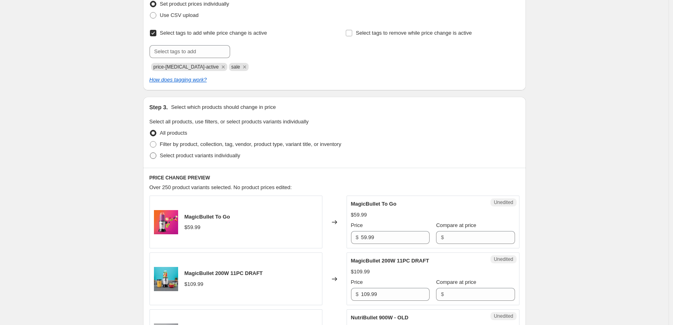
click at [231, 158] on span "Select product variants individually" at bounding box center [200, 155] width 80 height 6
click at [150, 153] on input "Select product variants individually" at bounding box center [150, 152] width 0 height 0
radio input "true"
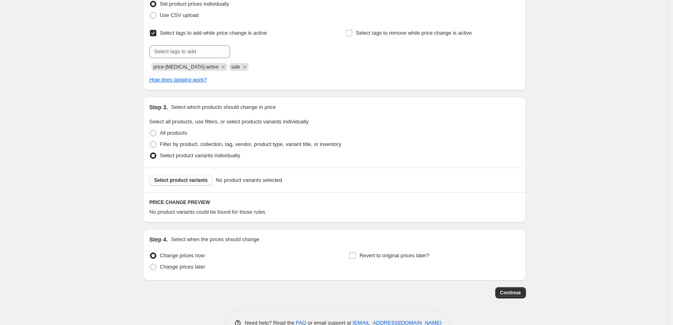
click at [197, 183] on span "Select product variants" at bounding box center [181, 180] width 54 height 6
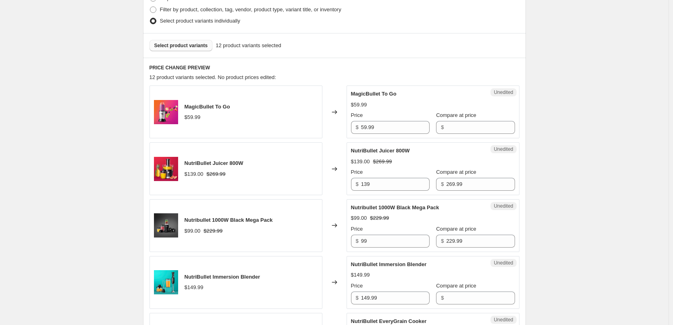
scroll to position [282, 0]
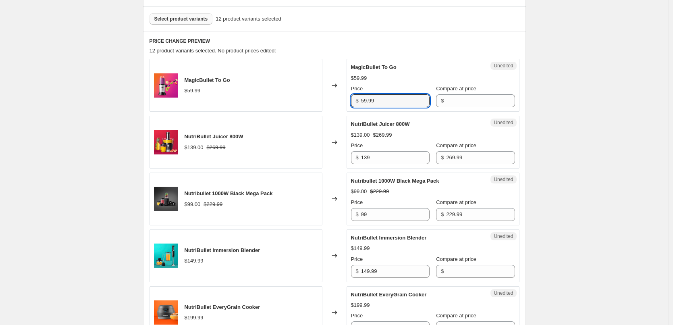
drag, startPoint x: 388, startPoint y: 98, endPoint x: 342, endPoint y: 100, distance: 45.6
click at [342, 100] on div "MagicBullet To Go $59.99 Changed to Unedited MagicBullet To Go $59.99 Price $ 5…" at bounding box center [335, 85] width 370 height 53
click at [479, 101] on input "Compare at price" at bounding box center [480, 100] width 69 height 13
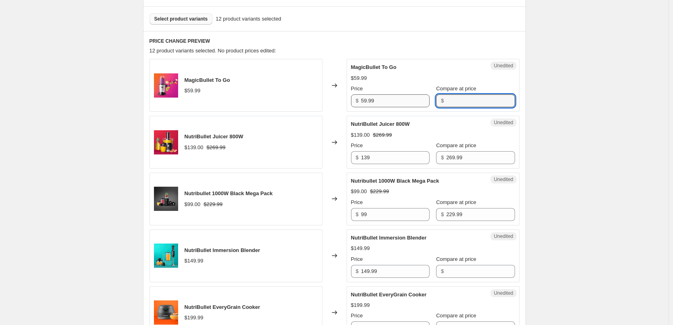
paste input "59.99"
type input "59.99"
drag, startPoint x: 359, startPoint y: 100, endPoint x: 306, endPoint y: 99, distance: 52.8
click at [308, 99] on div "MagicBullet To Go $59.99 Changed to Unedited MagicBullet To Go $59.99 Price $ 5…" at bounding box center [335, 85] width 370 height 53
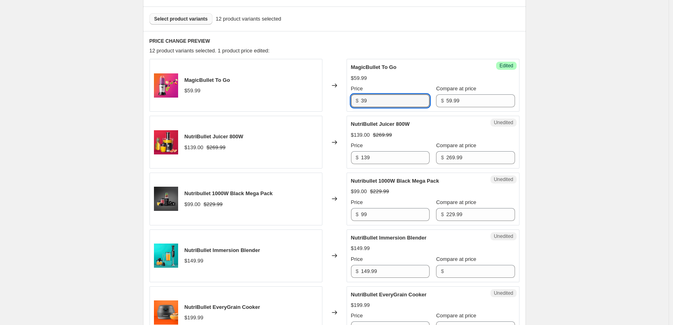
type input "39"
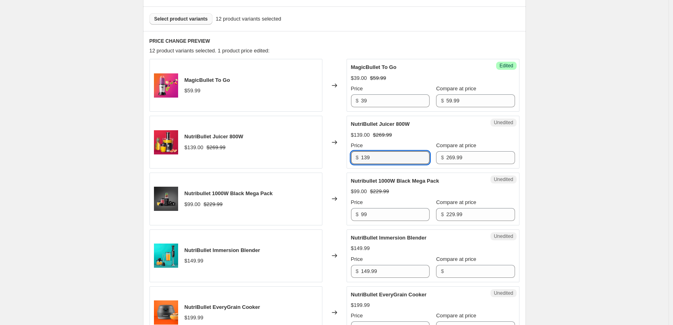
drag, startPoint x: 350, startPoint y: 155, endPoint x: 333, endPoint y: 154, distance: 17.4
click at [334, 154] on div "NutriBullet Juicer 800W $139.00 $269.99 Changed to Unedited NutriBullet Juicer …" at bounding box center [335, 142] width 370 height 53
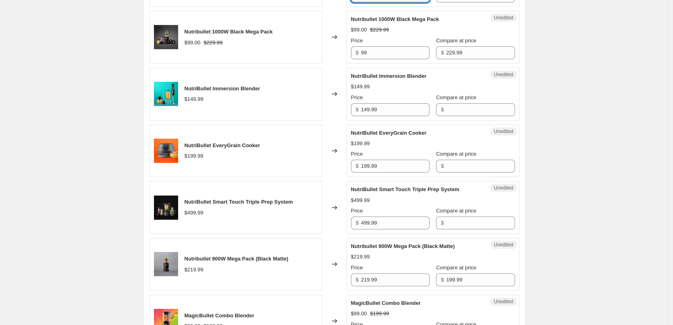
scroll to position [363, 0]
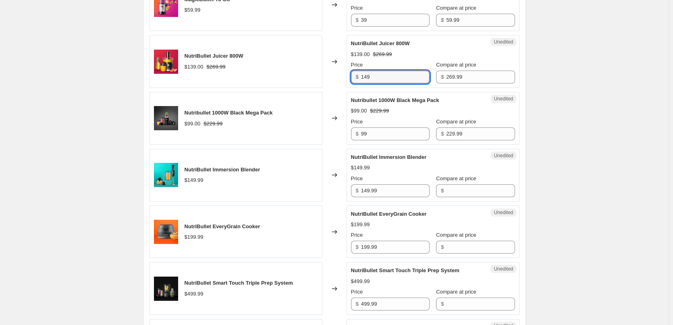
type input "149"
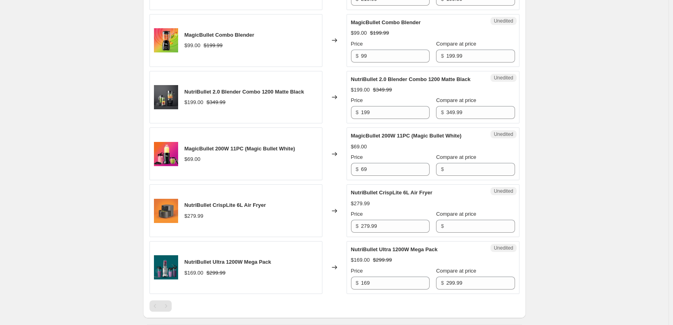
scroll to position [645, 0]
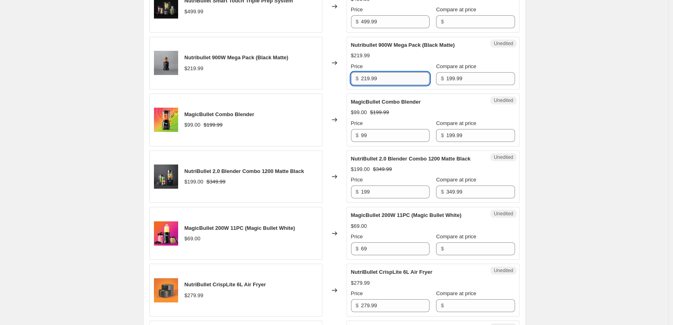
click at [401, 77] on input "219.99" at bounding box center [395, 78] width 69 height 13
drag, startPoint x: 388, startPoint y: 76, endPoint x: 347, endPoint y: 77, distance: 40.7
click at [347, 77] on div "Nutribullet 900W Mega Pack (Black Matte) $219.99 Changed to Unedited Nutribulle…" at bounding box center [335, 63] width 370 height 53
click at [393, 59] on div "$219.99" at bounding box center [433, 56] width 164 height 8
click at [390, 81] on input "219.99" at bounding box center [395, 78] width 69 height 13
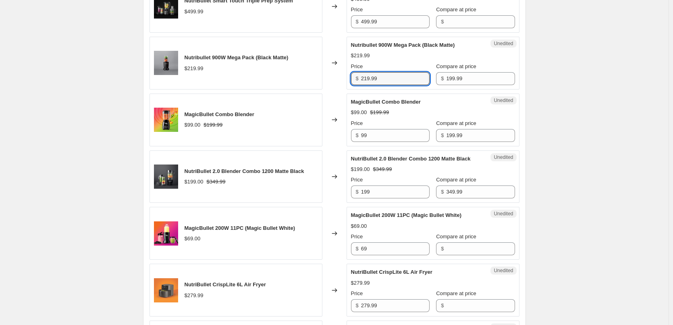
drag, startPoint x: 365, startPoint y: 77, endPoint x: 349, endPoint y: 77, distance: 16.1
click at [349, 77] on div "Unedited Nutribullet 900W Mega Pack (Black Matte) $219.99 Price $ 219.99 Compar…" at bounding box center [433, 63] width 173 height 53
type input "99"
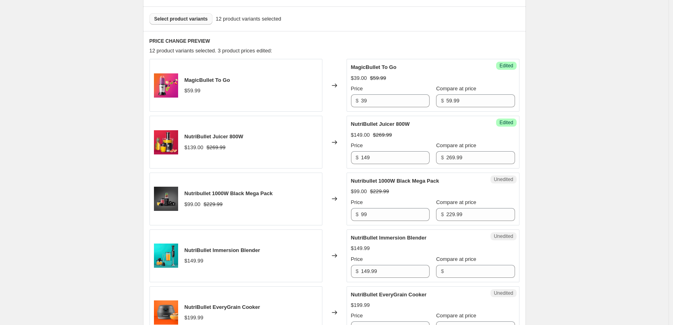
scroll to position [363, 0]
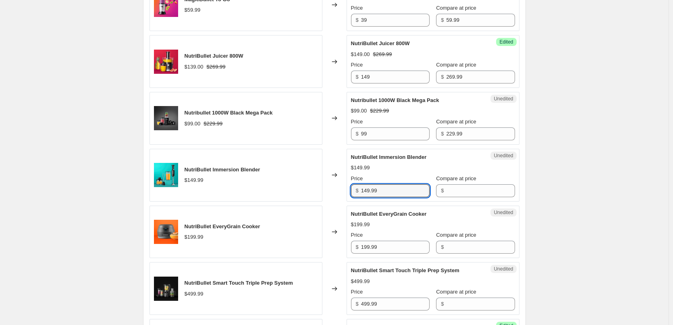
click at [335, 189] on div "NutriBullet Immersion Blender $149.99 Changed to Unedited NutriBullet Immersion…" at bounding box center [335, 175] width 370 height 53
click at [462, 192] on input "Compare at price" at bounding box center [480, 190] width 69 height 13
drag, startPoint x: 400, startPoint y: 189, endPoint x: 350, endPoint y: 191, distance: 49.6
click at [350, 189] on div "Unedited NutriBullet Immersion Blender $149.99 Price $ 149.99 Compare at price $" at bounding box center [433, 175] width 173 height 53
click at [457, 190] on input "Compare at price" at bounding box center [480, 190] width 69 height 13
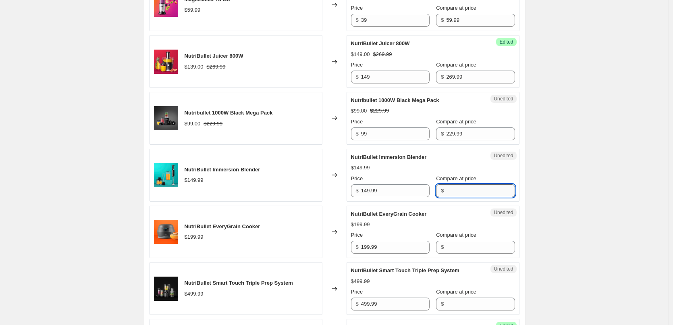
paste input "149.99"
type input "149.99"
drag, startPoint x: 352, startPoint y: 188, endPoint x: 336, endPoint y: 186, distance: 15.8
click at [336, 188] on div "NutriBullet Immersion Blender $149.99 Changed to Unedited NutriBullet Immersion…" at bounding box center [335, 175] width 370 height 53
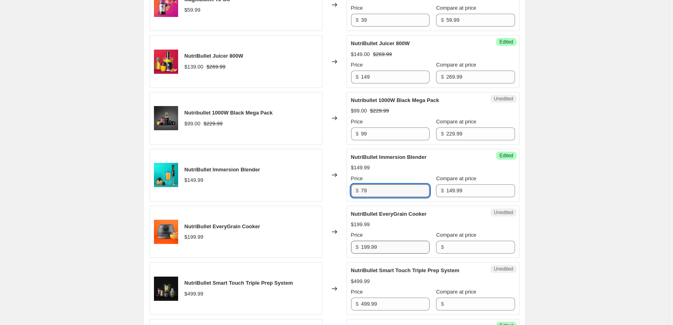
type input "79"
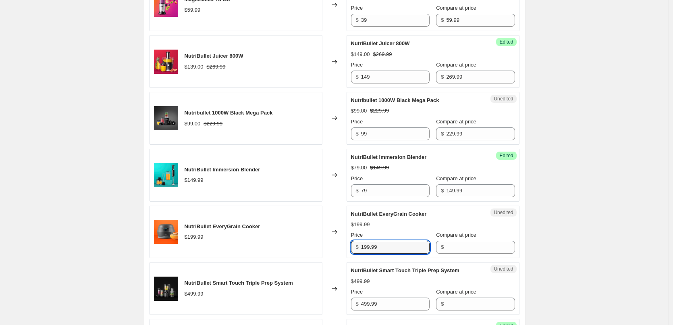
drag, startPoint x: 373, startPoint y: 248, endPoint x: 342, endPoint y: 246, distance: 30.3
click at [343, 246] on div "NutriBullet EveryGrain Cooker $199.99 Changed to Unedited NutriBullet EveryGrai…" at bounding box center [335, 232] width 370 height 53
click at [453, 248] on input "Compare at price" at bounding box center [480, 247] width 69 height 13
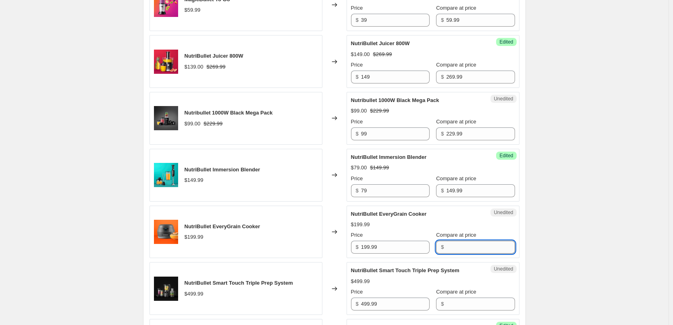
paste input "199.99"
type input "199.99"
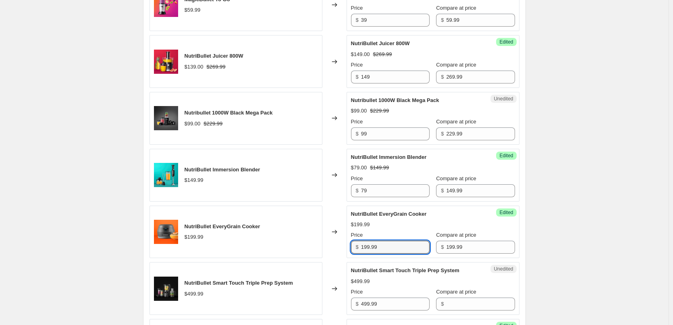
drag, startPoint x: 396, startPoint y: 247, endPoint x: 298, endPoint y: 241, distance: 98.1
click at [300, 240] on div "NutriBullet EveryGrain Cooker $199.99 Changed to Success Edited NutriBullet Eve…" at bounding box center [335, 232] width 370 height 53
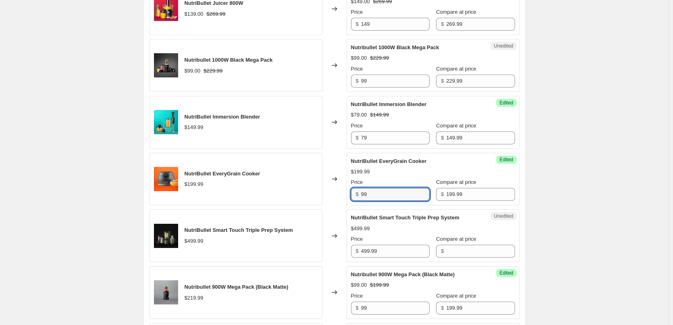
scroll to position [484, 0]
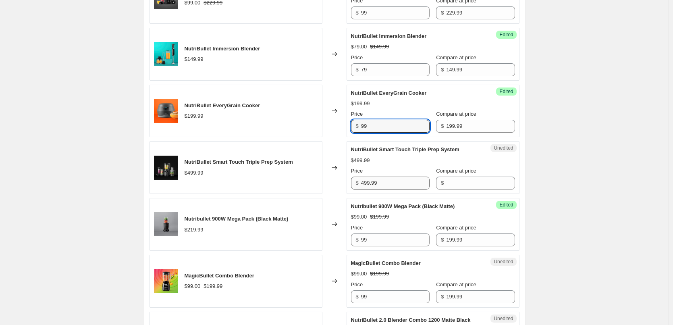
type input "99"
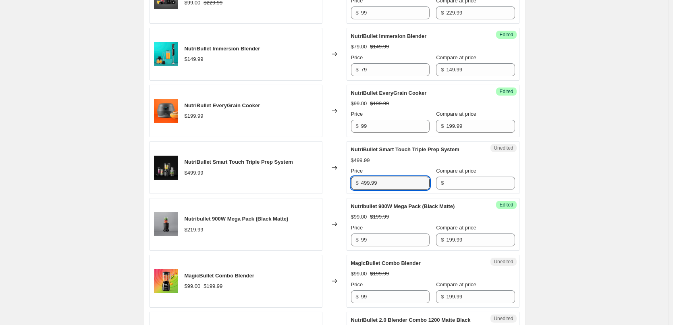
drag, startPoint x: 371, startPoint y: 184, endPoint x: 331, endPoint y: 185, distance: 39.9
click at [339, 184] on div "NutriBullet Smart Touch Triple Prep System $499.99 Changed to Unedited NutriBul…" at bounding box center [335, 167] width 370 height 53
click at [457, 183] on input "Compare at price" at bounding box center [480, 183] width 69 height 13
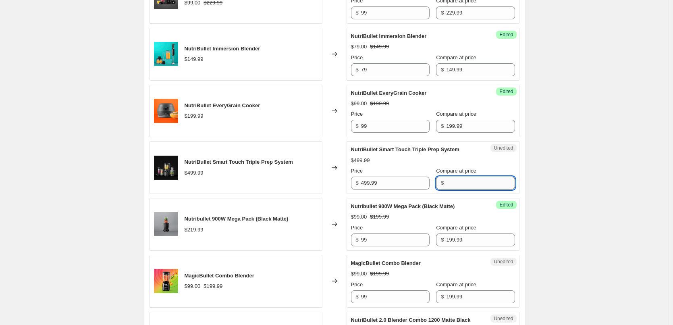
paste input "499.99"
type input "499.99"
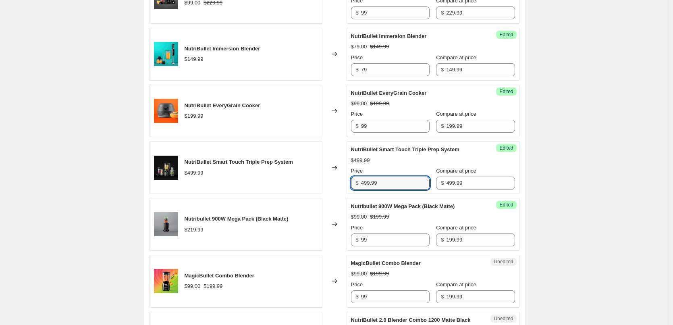
drag, startPoint x: 386, startPoint y: 185, endPoint x: 297, endPoint y: 187, distance: 88.7
click at [301, 186] on div "NutriBullet Smart Touch Triple Prep System $499.99 Changed to Success Edited Nu…" at bounding box center [335, 167] width 370 height 53
type input "329"
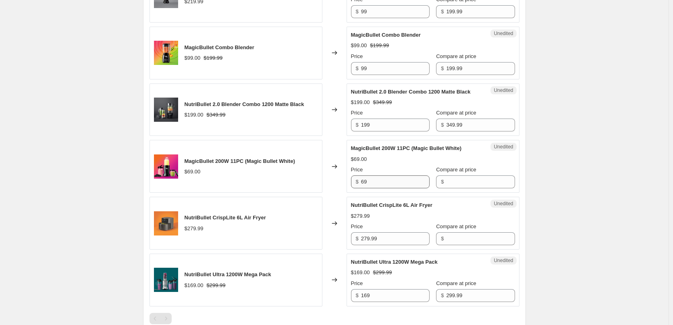
scroll to position [726, 0]
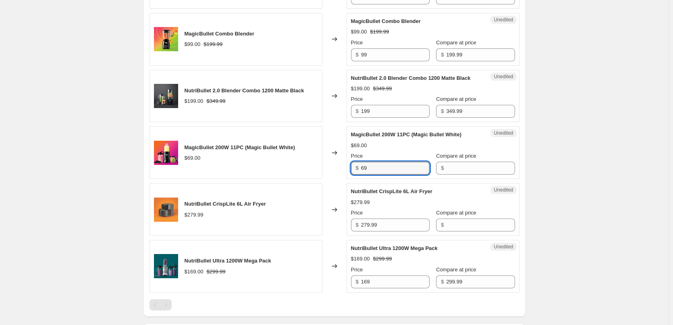
drag, startPoint x: 384, startPoint y: 177, endPoint x: 332, endPoint y: 180, distance: 52.1
click at [332, 179] on div "MagicBullet 200W 11PC (Magic Bullet White) $69.00 Changed to Unedited MagicBull…" at bounding box center [335, 152] width 370 height 53
type input "59"
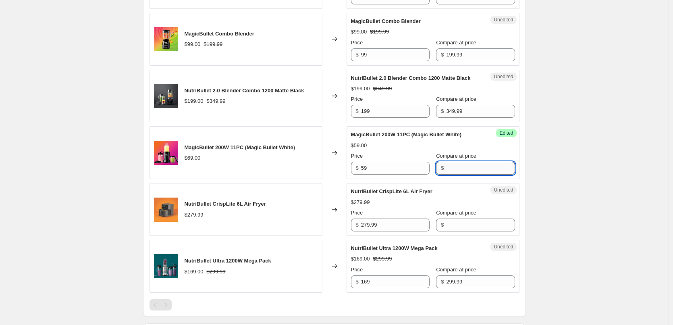
click at [450, 174] on input "Compare at price" at bounding box center [480, 168] width 69 height 13
type input "109.99"
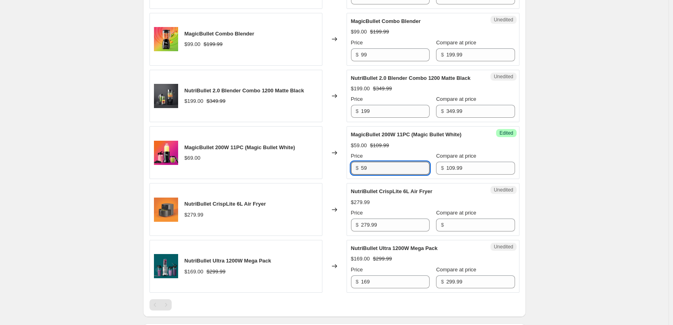
drag, startPoint x: 368, startPoint y: 175, endPoint x: 319, endPoint y: 174, distance: 49.2
click at [323, 175] on div "MagicBullet 200W 11PC (Magic Bullet White) $69.00 Changed to Success Edited Mag…" at bounding box center [335, 152] width 370 height 53
type input "49"
click at [409, 231] on input "279.99" at bounding box center [395, 225] width 69 height 13
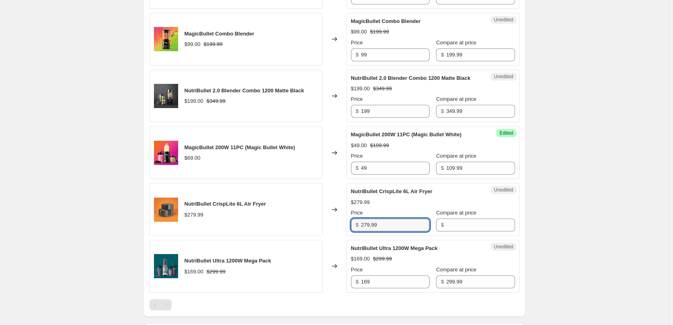
drag, startPoint x: 363, startPoint y: 230, endPoint x: 343, endPoint y: 233, distance: 20.4
click at [343, 233] on div "NutriBullet CrispLite 6L Air Fryer $279.99 Changed to Unedited NutriBullet Cris…" at bounding box center [335, 209] width 370 height 53
click at [460, 231] on input "Compare at price" at bounding box center [480, 225] width 69 height 13
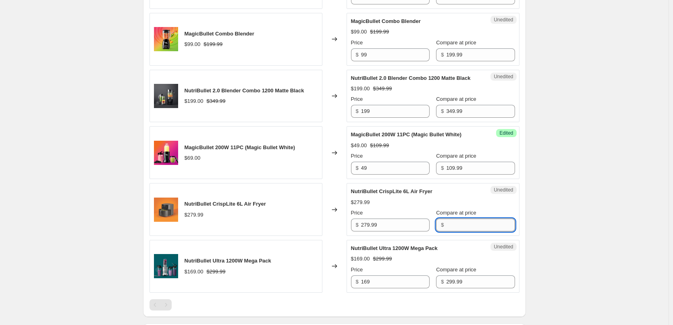
paste input "279.99"
type input "279.99"
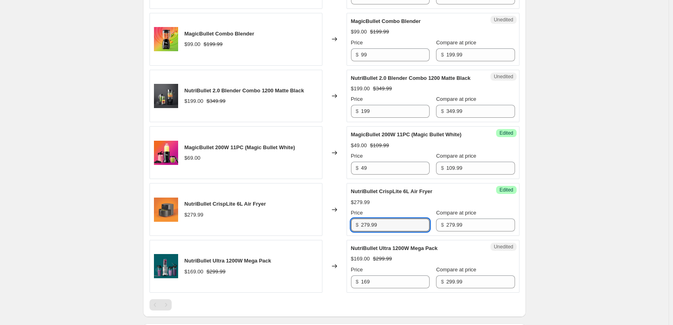
drag, startPoint x: 384, startPoint y: 233, endPoint x: 328, endPoint y: 234, distance: 56.1
click at [336, 233] on div "NutriBullet CrispLite 6L Air Fryer $279.99 Changed to Success Edited NutriBulle…" at bounding box center [335, 209] width 370 height 53
type input "149"
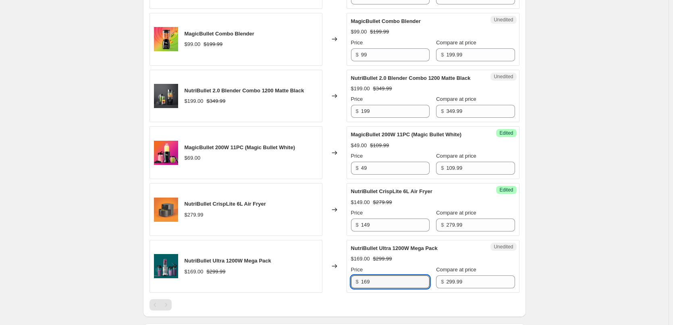
drag, startPoint x: 377, startPoint y: 291, endPoint x: 341, endPoint y: 291, distance: 36.3
click at [341, 291] on div "NutriBullet Ultra 1200W Mega Pack $169.00 $299.99 Changed to Unedited NutriBull…" at bounding box center [335, 266] width 370 height 53
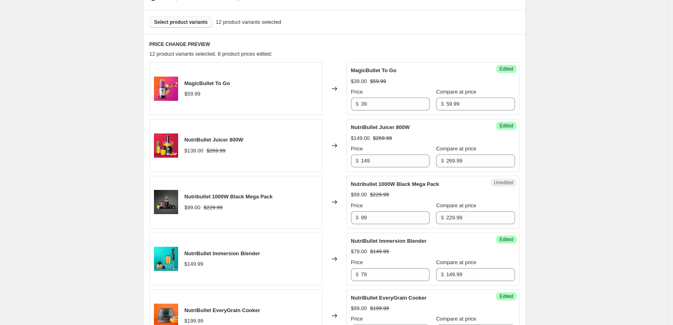
scroll to position [282, 0]
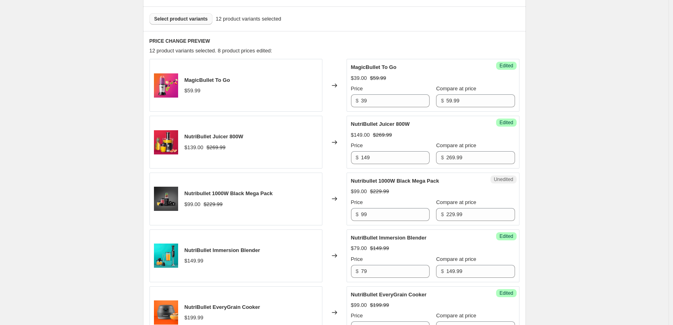
type input "189"
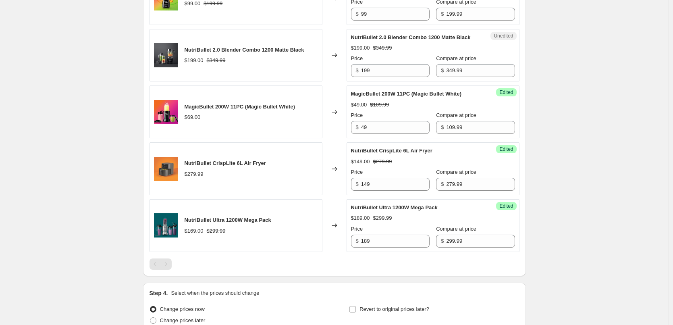
scroll to position [851, 0]
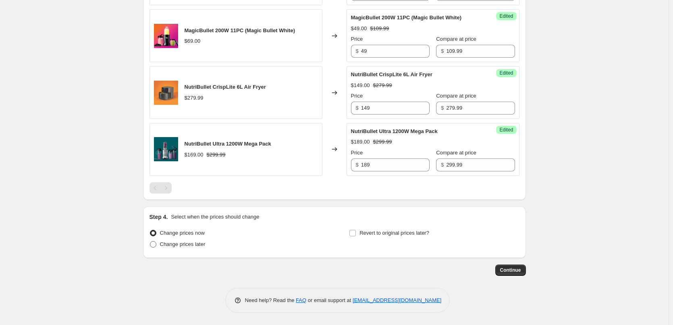
click at [165, 244] on span "Change prices later" at bounding box center [183, 244] width 46 height 6
click at [150, 241] on input "Change prices later" at bounding box center [150, 241] width 0 height 0
radio input "true"
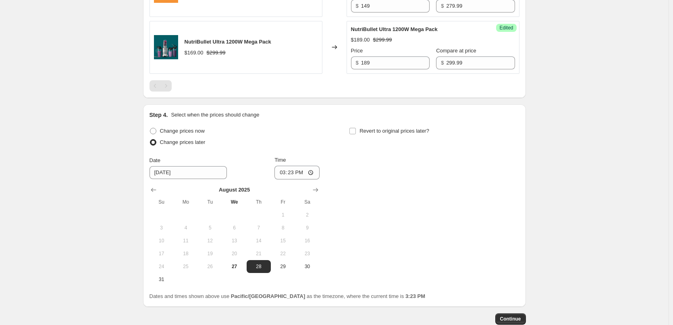
scroll to position [1001, 0]
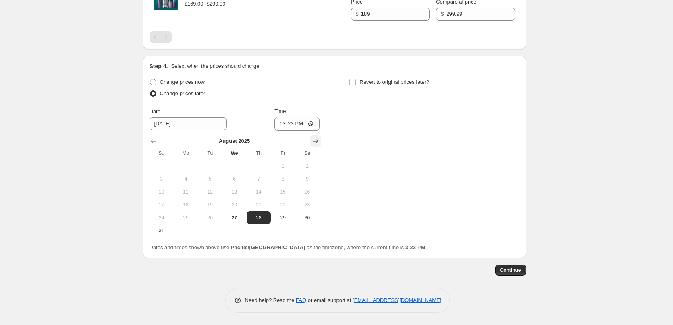
click at [318, 141] on icon "Show next month, September 2025" at bounding box center [315, 141] width 5 height 4
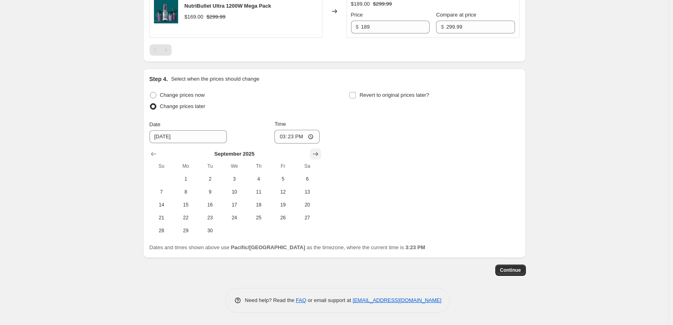
scroll to position [989, 0]
click at [283, 182] on button "5" at bounding box center [283, 179] width 24 height 13
type input "9/5/2025"
click at [285, 136] on input "15:23" at bounding box center [297, 137] width 45 height 14
type input "00:05"
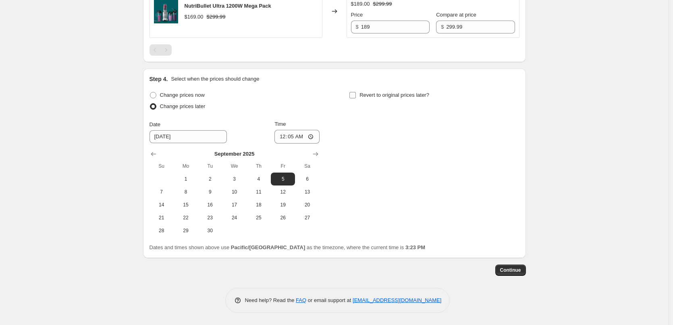
click at [355, 93] on input "Revert to original prices later?" at bounding box center [353, 95] width 6 height 6
checkbox input "true"
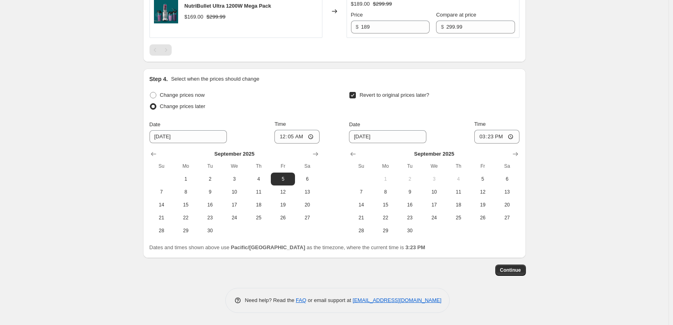
drag, startPoint x: 456, startPoint y: 194, endPoint x: 482, endPoint y: 163, distance: 40.6
click at [456, 194] on span "11" at bounding box center [459, 192] width 18 height 6
type input "9/11/2025"
click at [483, 137] on input "15:23" at bounding box center [497, 137] width 45 height 14
type input "23:55"
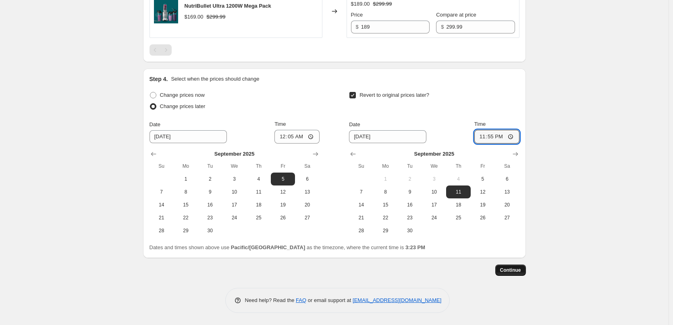
click at [511, 272] on span "Continue" at bounding box center [510, 270] width 21 height 6
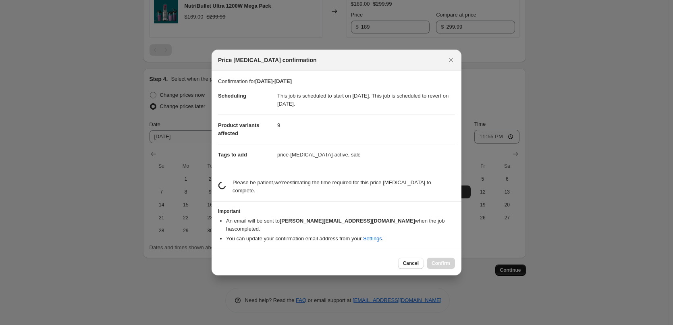
scroll to position [0, 0]
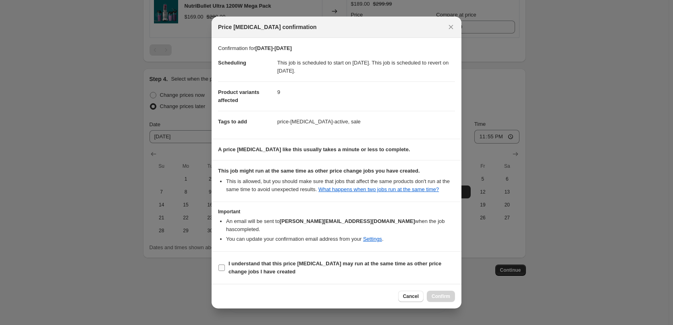
drag, startPoint x: 350, startPoint y: 260, endPoint x: 405, endPoint y: 281, distance: 58.4
click at [350, 261] on b "I understand that this price change job may run at the same time as other price…" at bounding box center [335, 267] width 213 height 14
click at [225, 264] on input "I understand that this price change job may run at the same time as other price…" at bounding box center [222, 267] width 6 height 6
checkbox input "true"
click at [442, 291] on button "Confirm" at bounding box center [441, 296] width 28 height 11
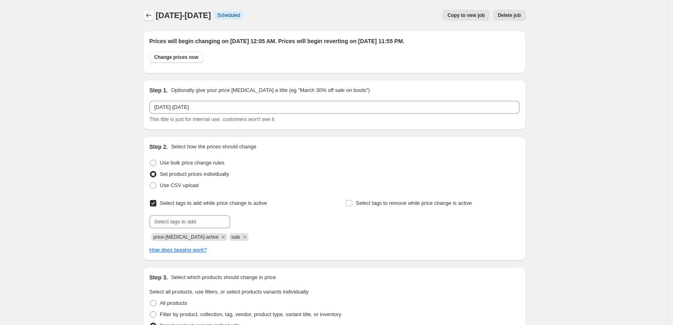
click at [152, 17] on icon "Price change jobs" at bounding box center [149, 15] width 8 height 8
